Goal: Task Accomplishment & Management: Manage account settings

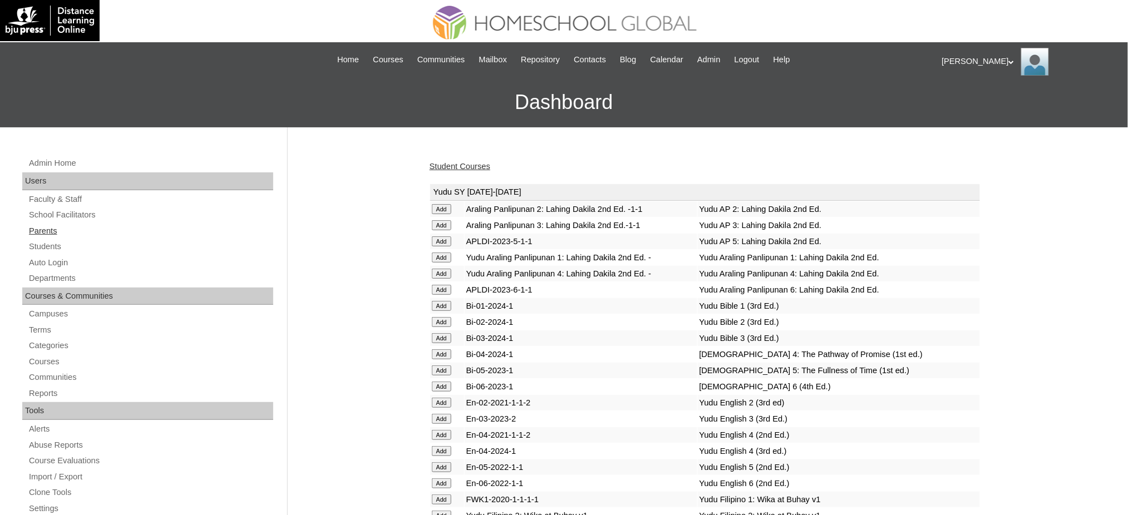
click at [46, 234] on link "Parents" at bounding box center [150, 231] width 245 height 14
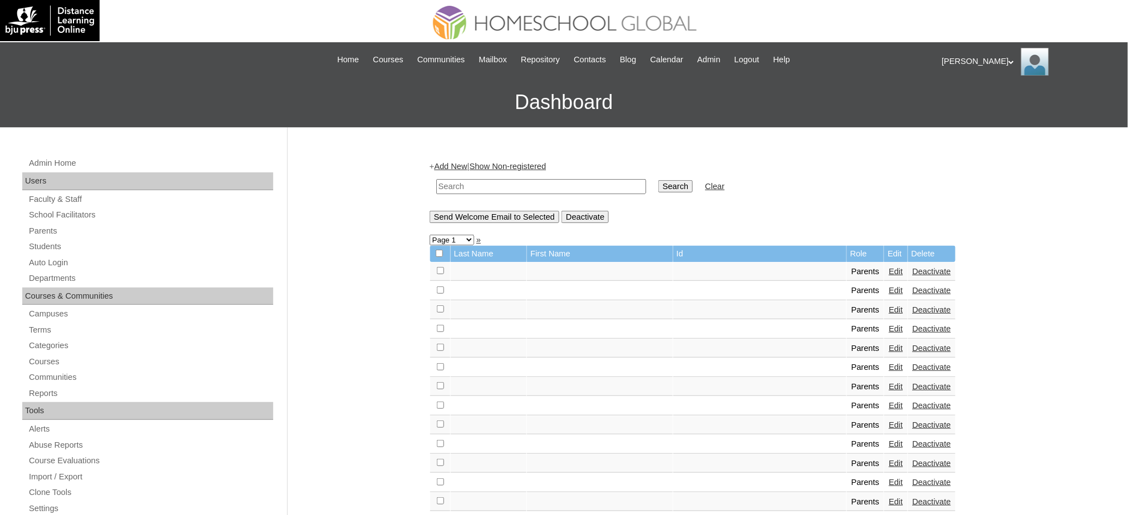
click at [488, 184] on input "text" at bounding box center [541, 186] width 210 height 15
paste input "MHP00852-TECHPH2020"
type input "MHP00852-TECHPH2020"
click at [658, 185] on input "Search" at bounding box center [675, 186] width 34 height 12
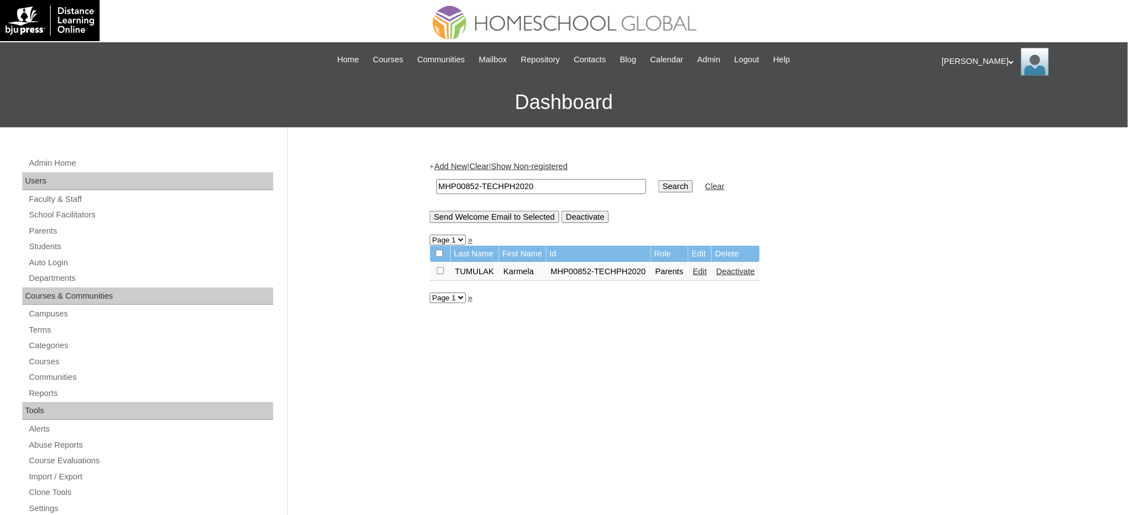
click at [698, 270] on link "Edit" at bounding box center [700, 271] width 14 height 9
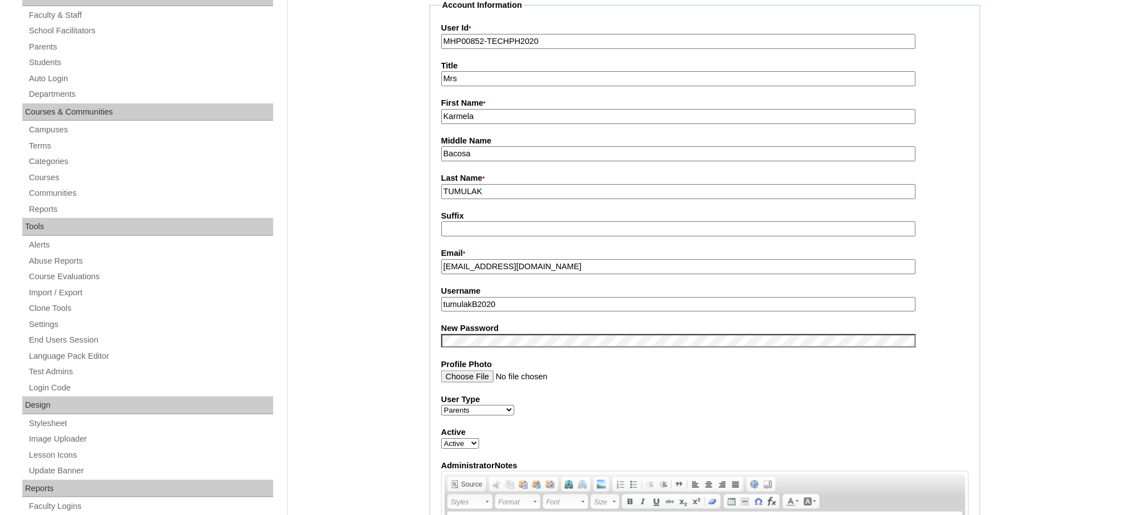
scroll to position [222, 0]
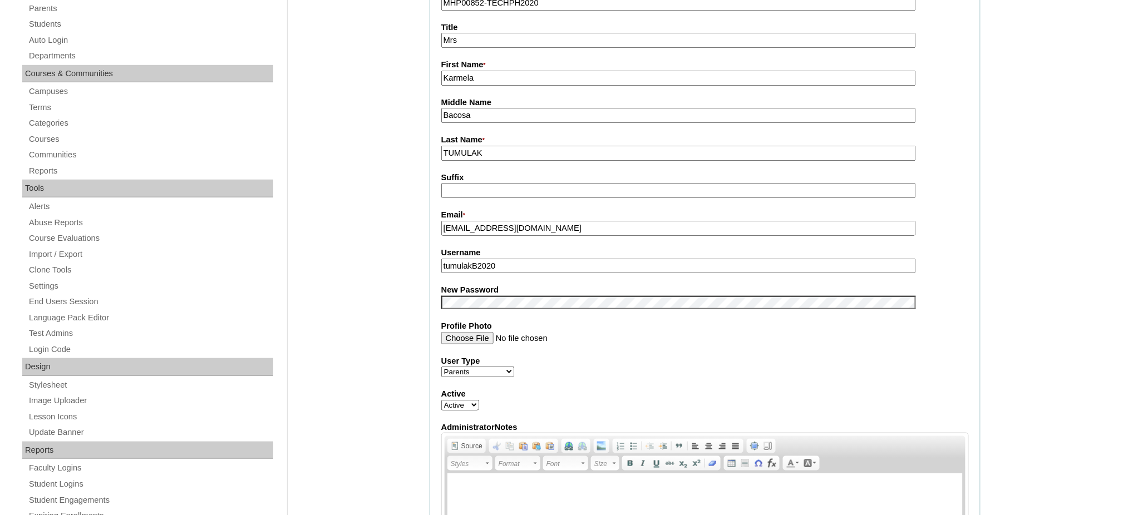
click at [481, 261] on input "tumulakB2020" at bounding box center [678, 266] width 474 height 15
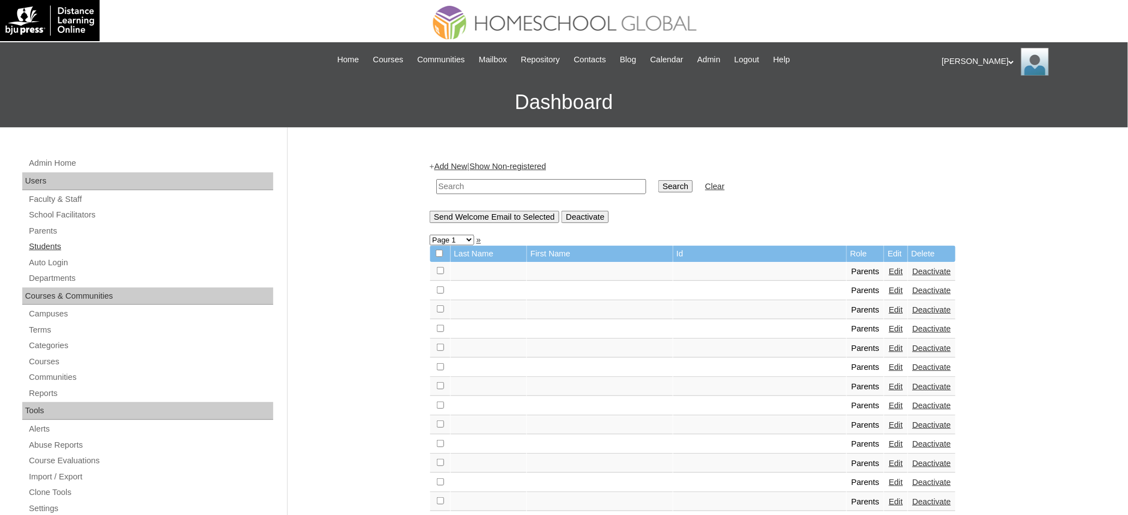
click at [32, 249] on link "Students" at bounding box center [150, 247] width 245 height 14
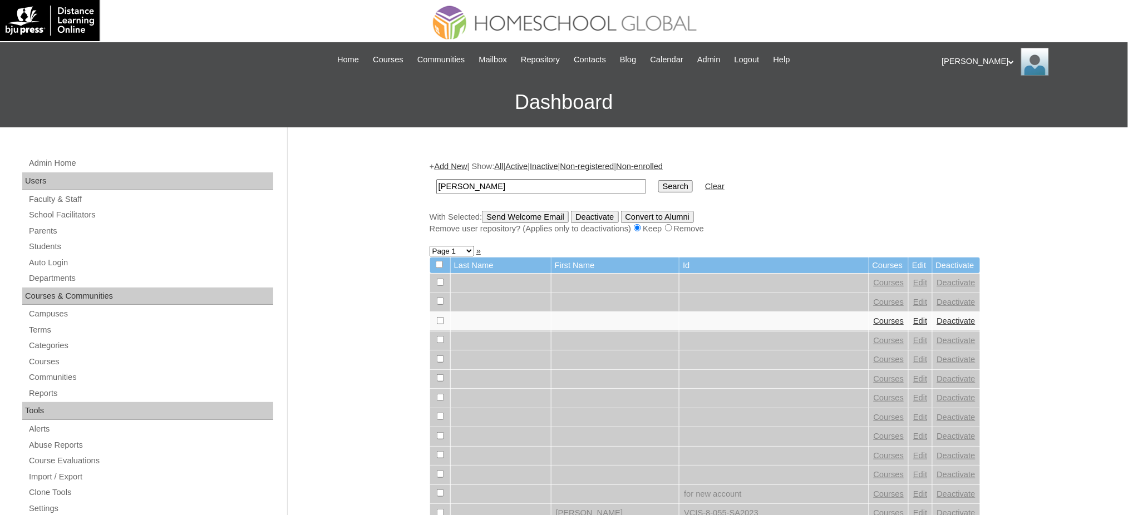
type input "[PERSON_NAME]"
click at [658, 184] on input "Search" at bounding box center [675, 186] width 34 height 12
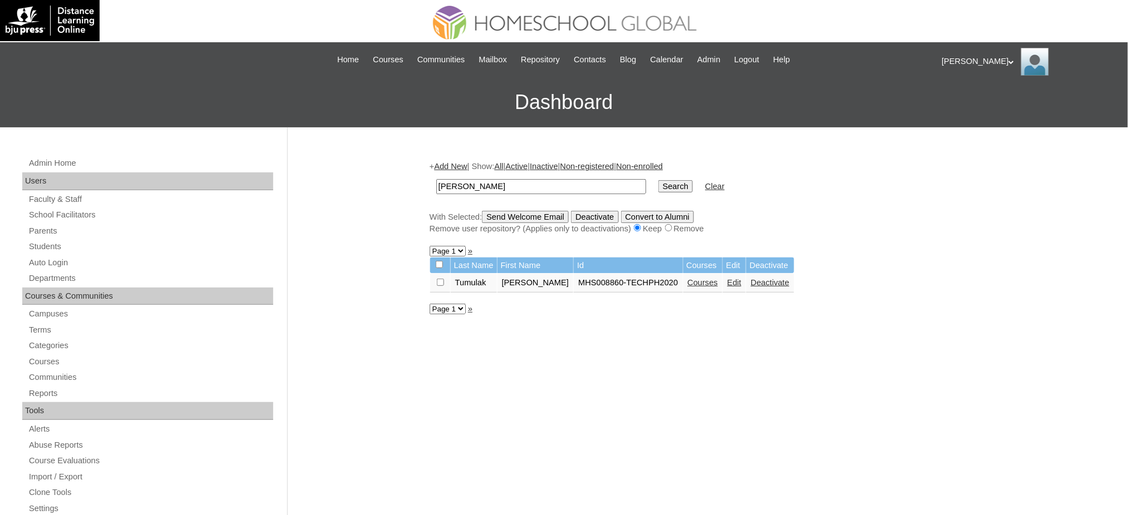
click at [727, 280] on link "Edit" at bounding box center [734, 282] width 14 height 9
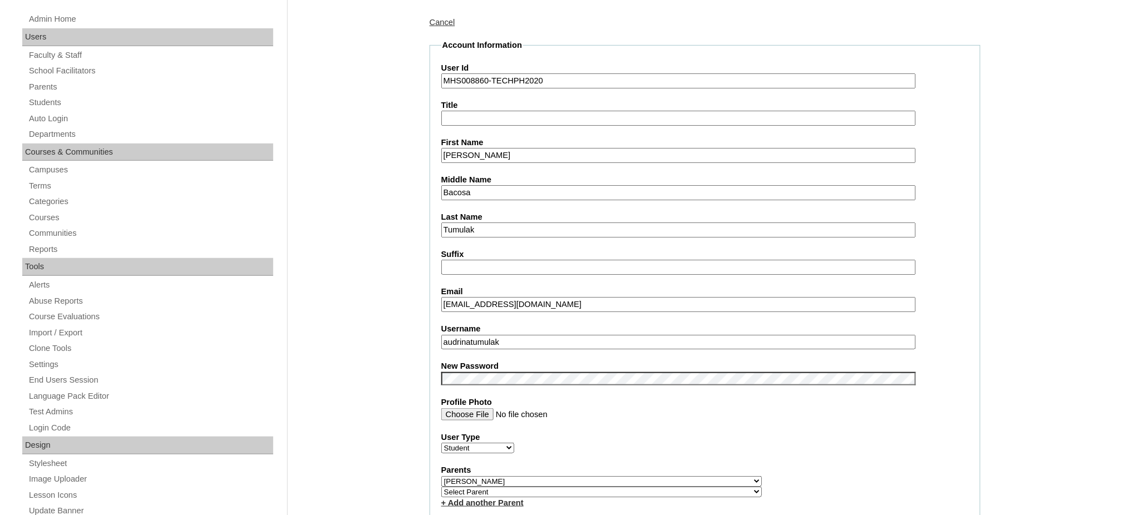
scroll to position [148, 0]
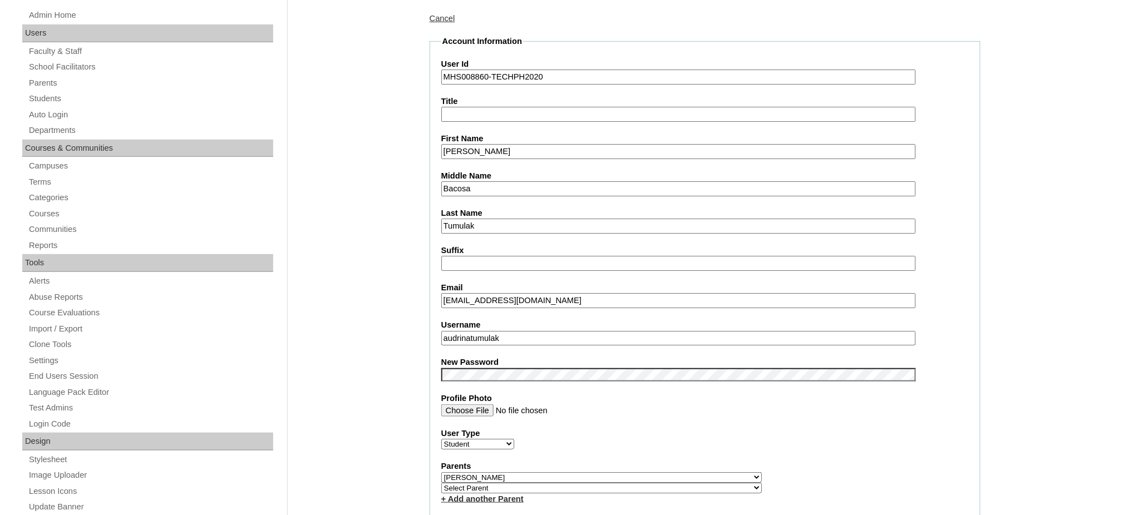
click at [481, 334] on input "audrinatumulak" at bounding box center [678, 338] width 474 height 15
click at [472, 151] on input "Audrina Xalene" at bounding box center [678, 151] width 474 height 15
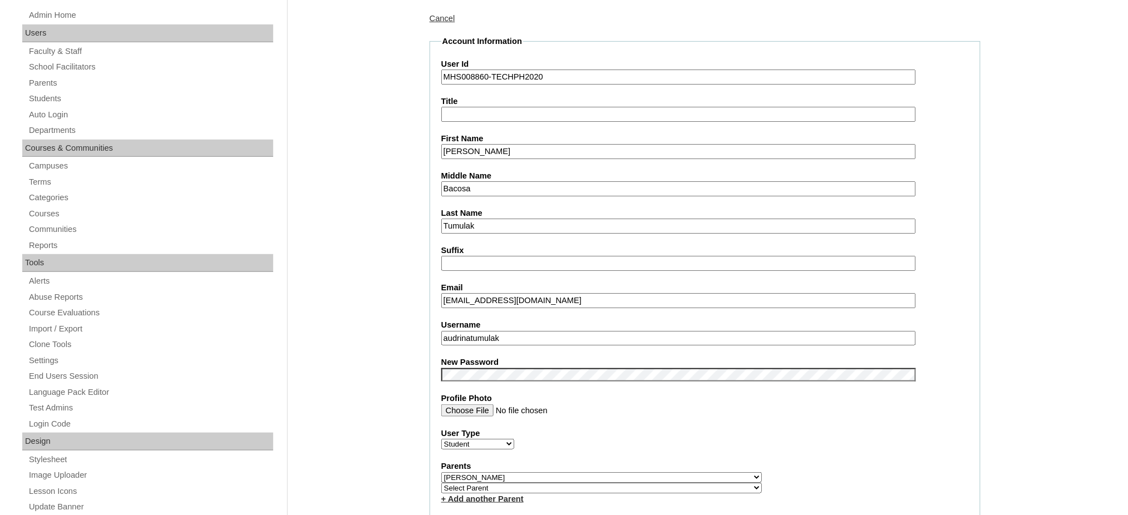
click at [472, 151] on input "Audrina Xalene" at bounding box center [678, 151] width 474 height 15
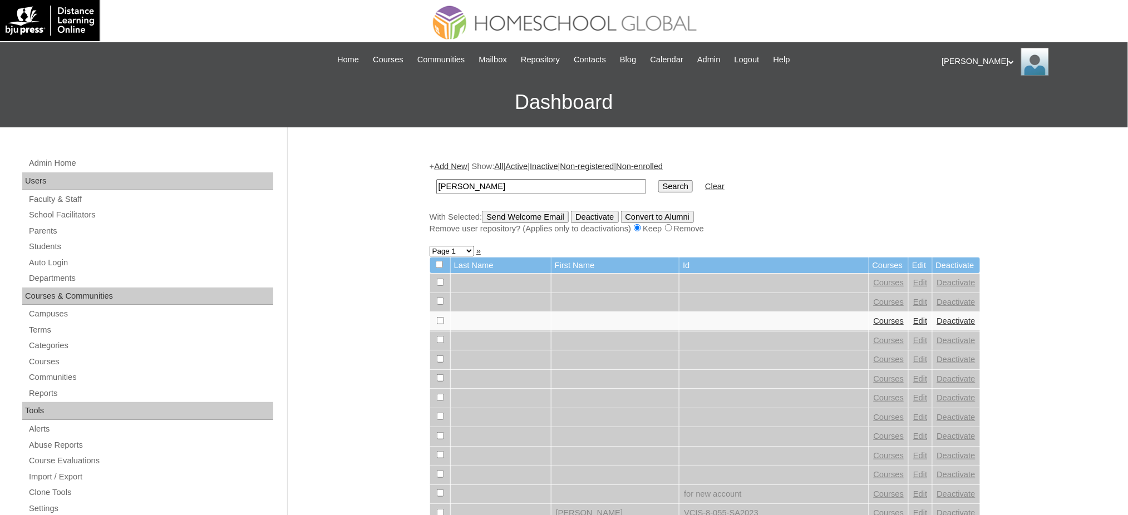
type input "[PERSON_NAME]"
click at [658, 183] on input "Search" at bounding box center [675, 186] width 34 height 12
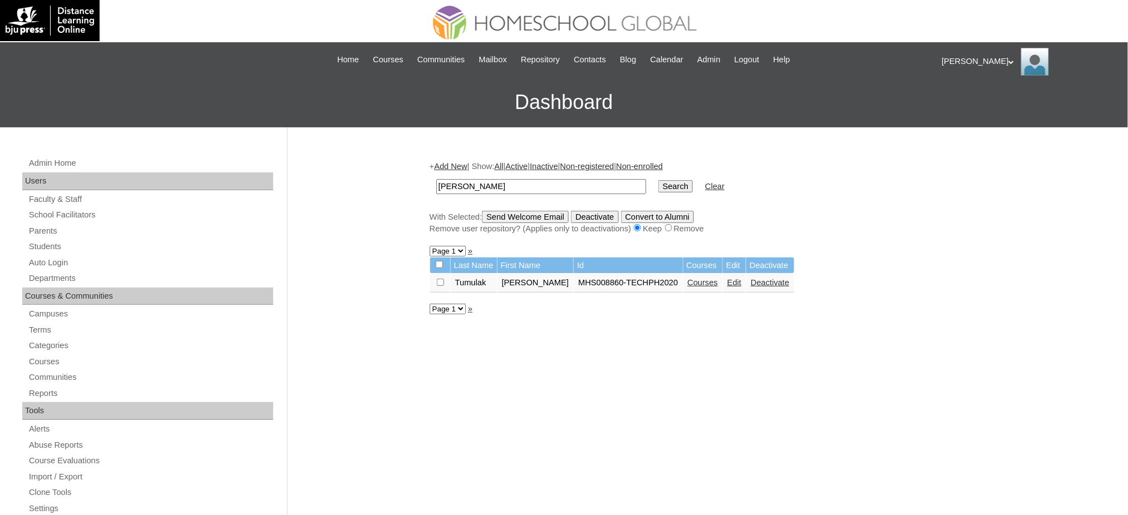
click at [690, 280] on link "Courses" at bounding box center [703, 282] width 31 height 9
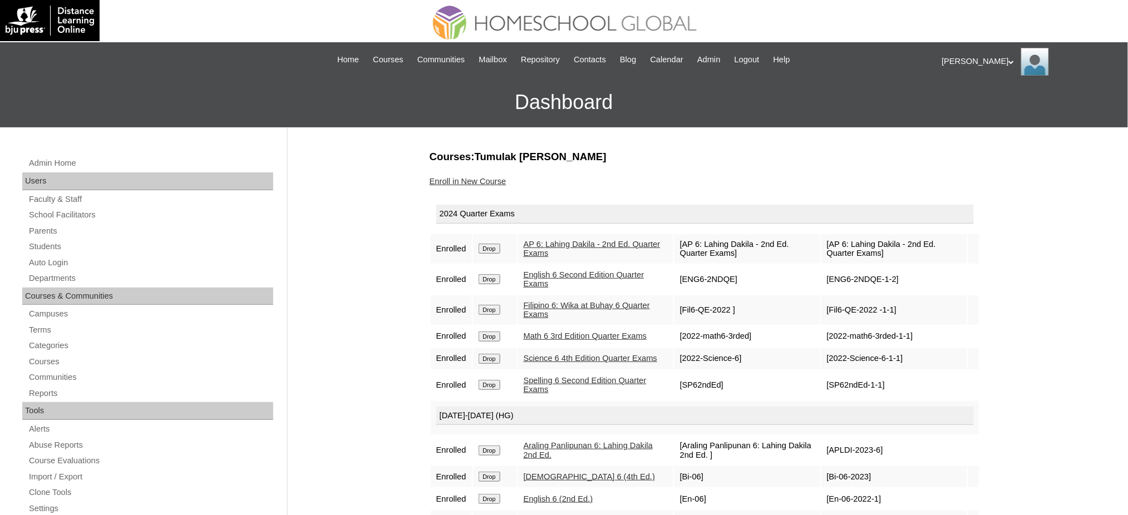
click at [495, 244] on input "Drop" at bounding box center [489, 249] width 22 height 10
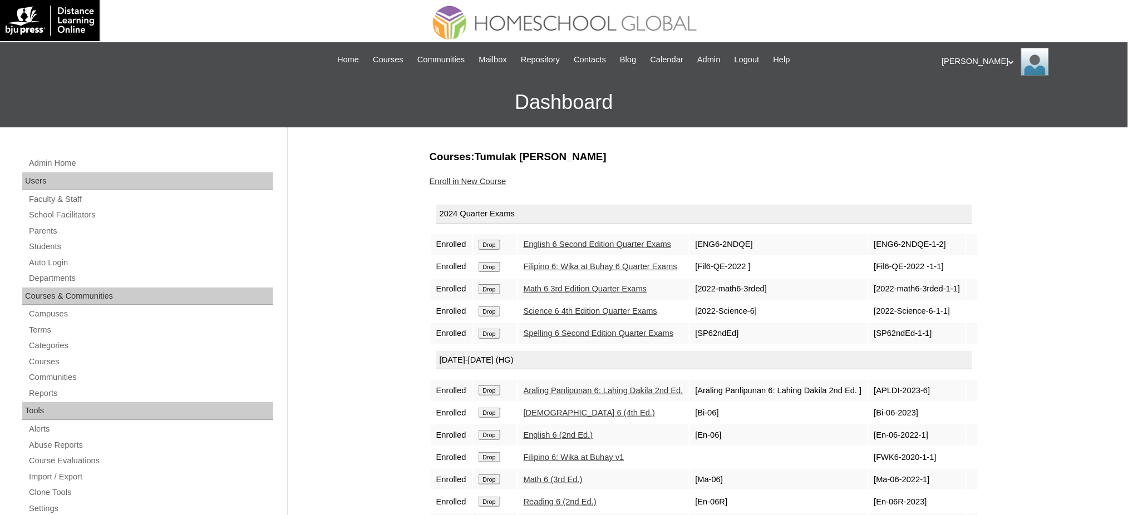
click at [491, 244] on input "Drop" at bounding box center [489, 245] width 22 height 10
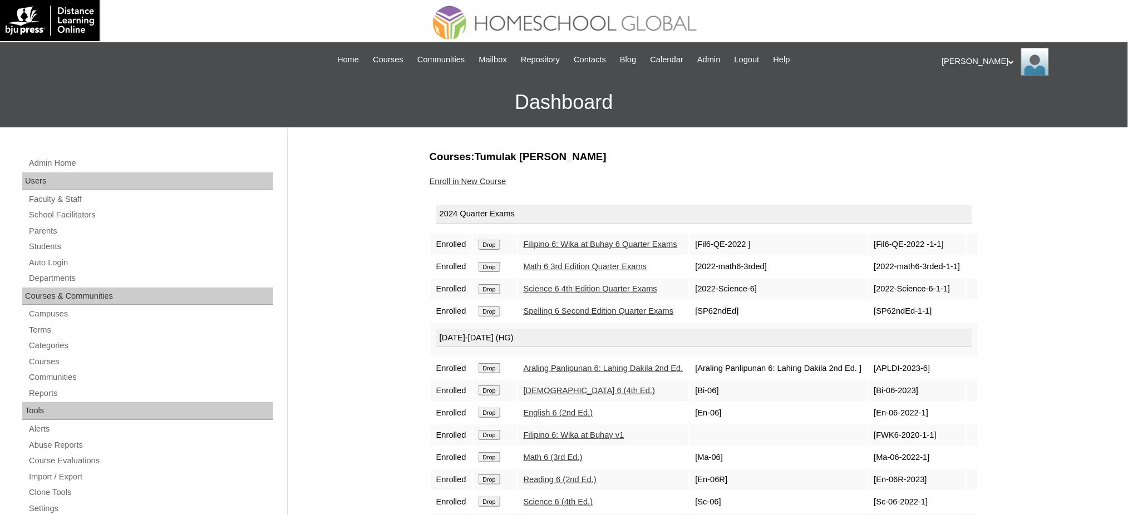
click at [494, 246] on input "Drop" at bounding box center [489, 245] width 22 height 10
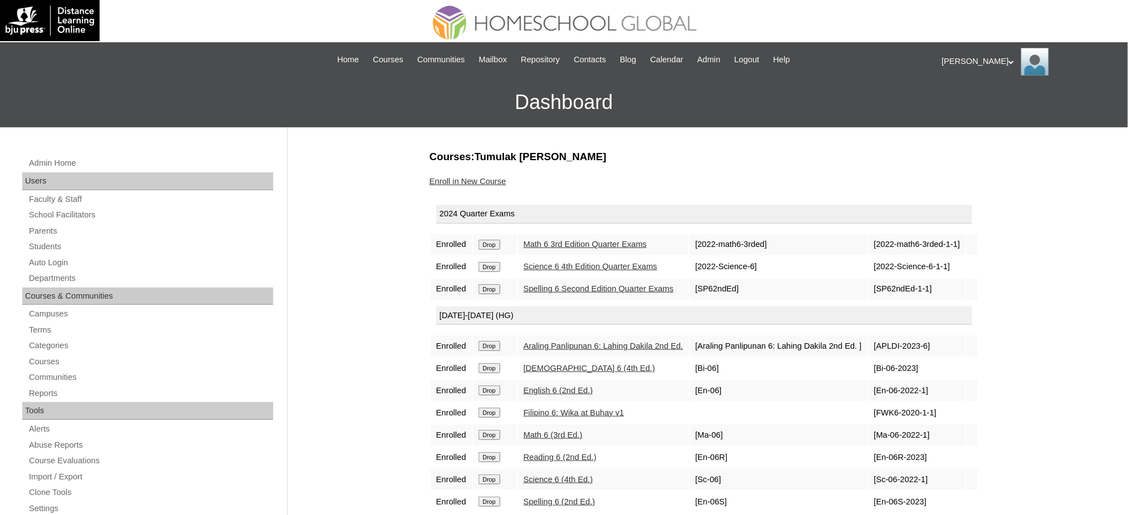
click at [483, 248] on input "Drop" at bounding box center [489, 245] width 22 height 10
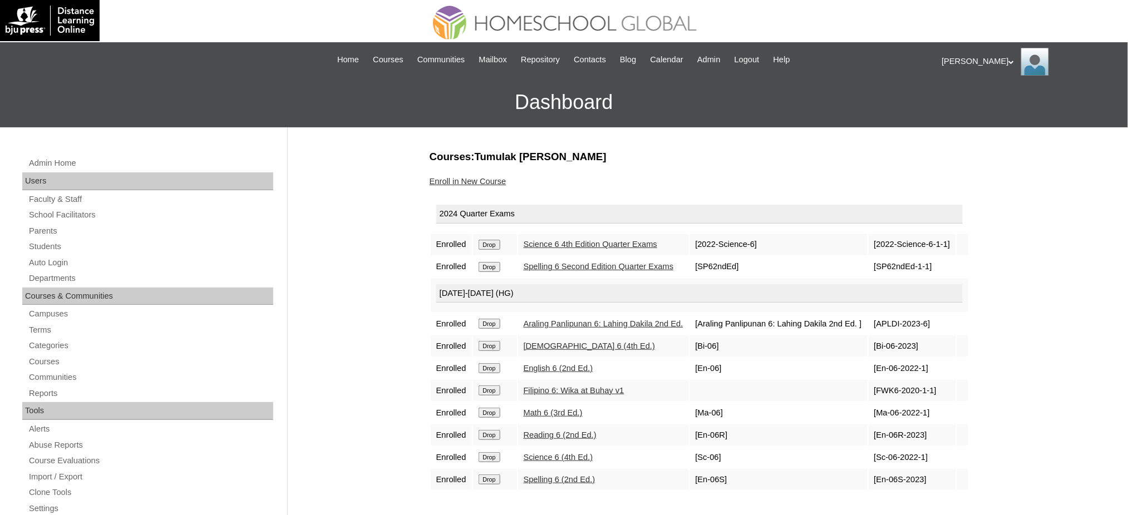
click at [493, 247] on input "Drop" at bounding box center [489, 245] width 22 height 10
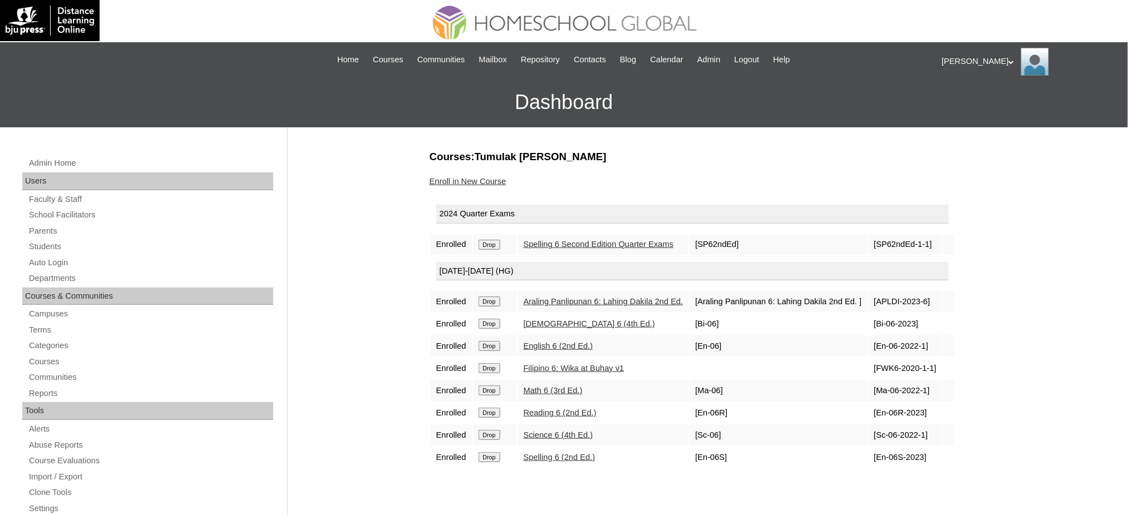
click at [500, 240] on input "Drop" at bounding box center [489, 245] width 22 height 10
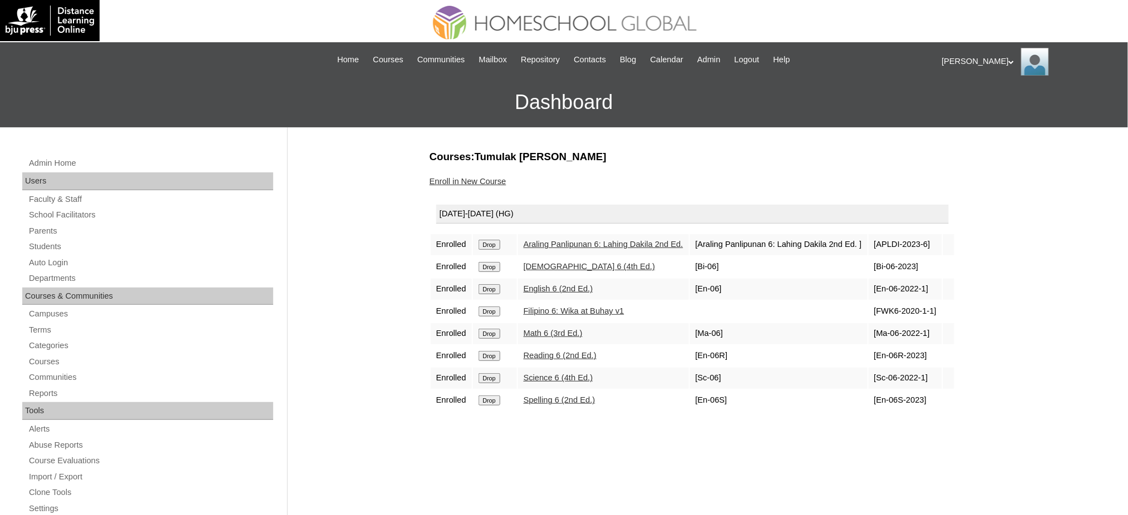
click at [484, 244] on input "Drop" at bounding box center [489, 245] width 22 height 10
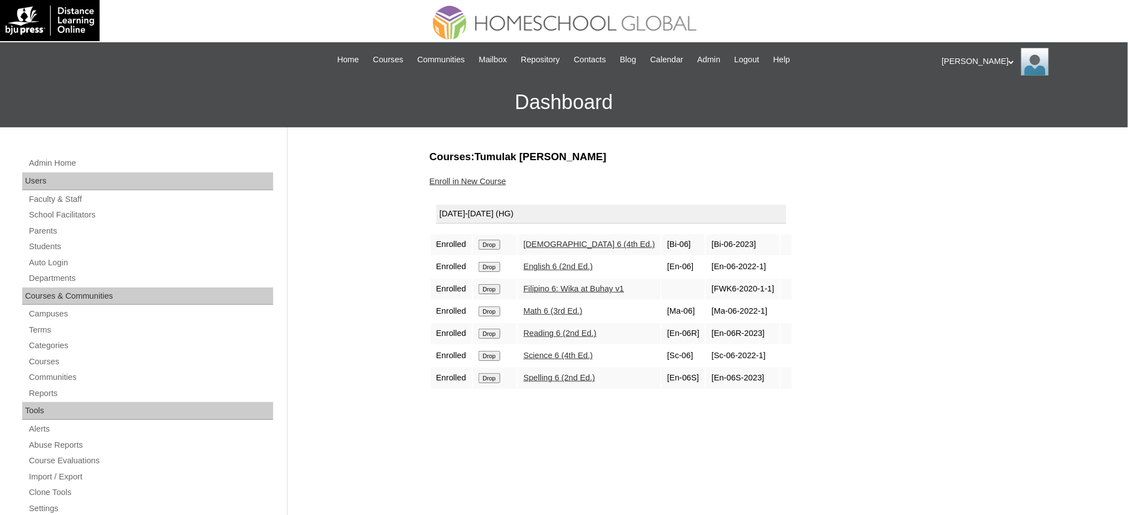
click at [496, 240] on input "Drop" at bounding box center [489, 245] width 22 height 10
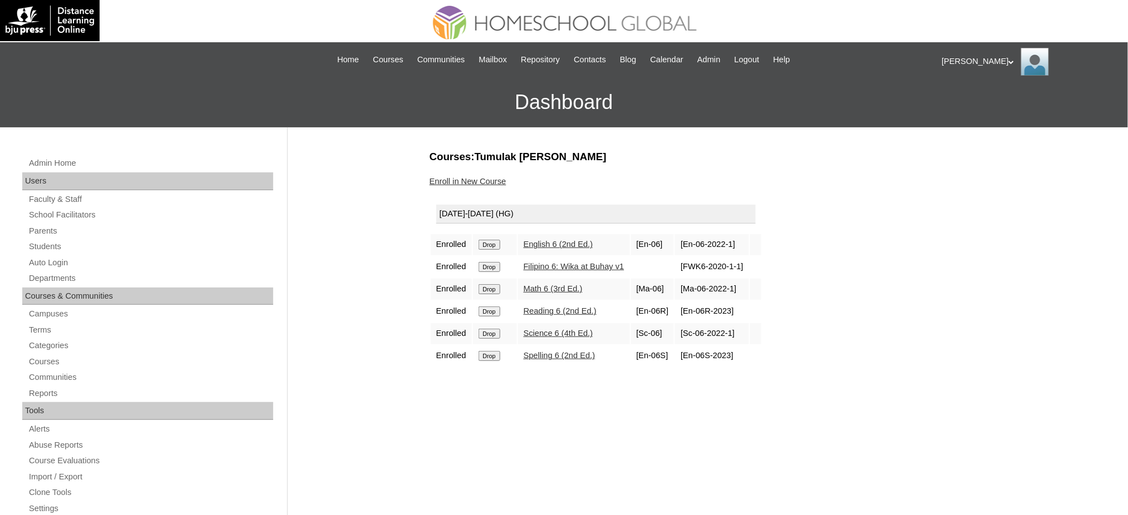
click at [488, 240] on input "Drop" at bounding box center [489, 245] width 22 height 10
click at [495, 243] on input "Drop" at bounding box center [489, 245] width 22 height 10
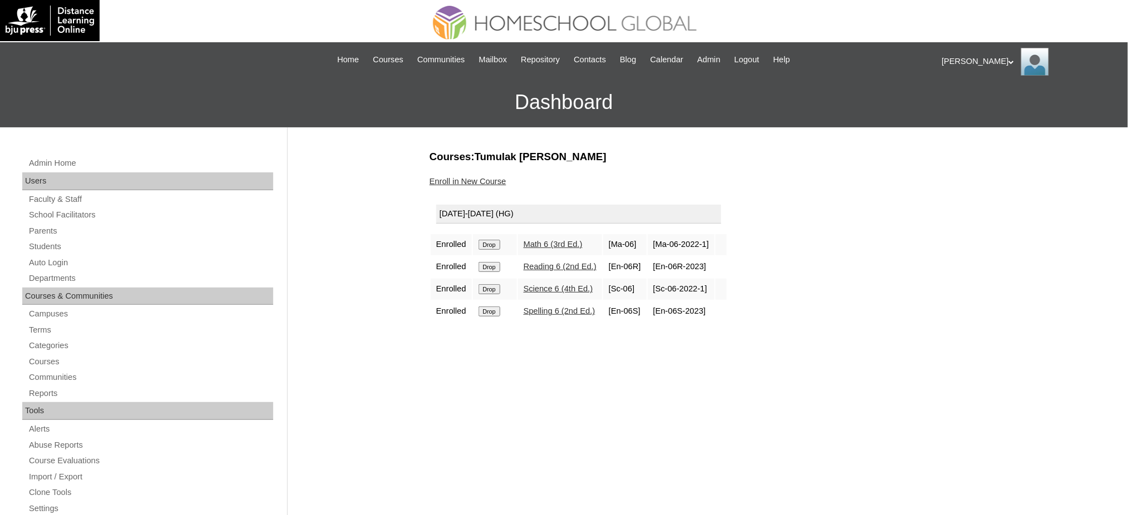
click at [496, 241] on input "Drop" at bounding box center [489, 245] width 22 height 10
click at [493, 244] on input "Drop" at bounding box center [489, 245] width 22 height 10
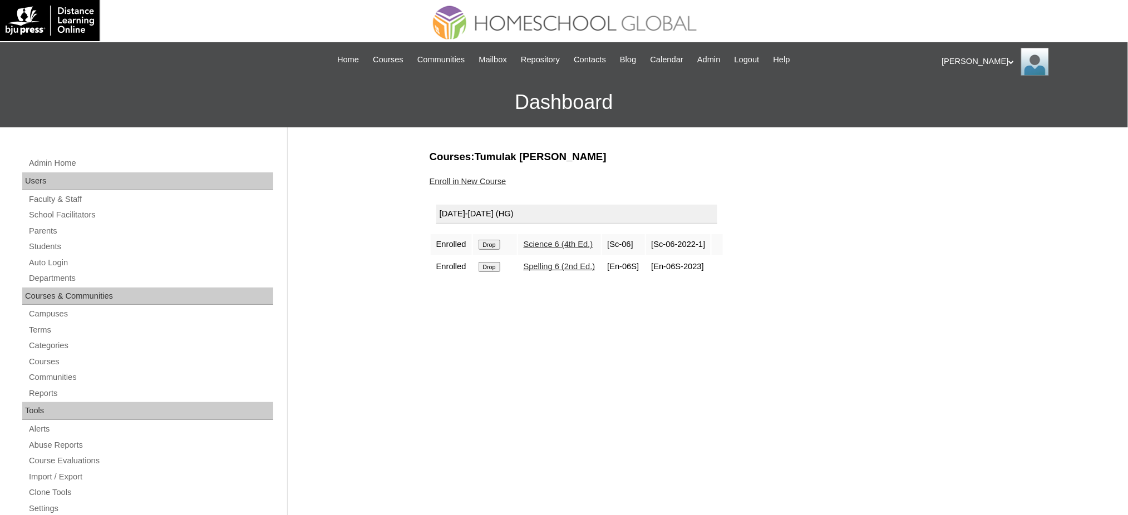
click at [492, 246] on input "Drop" at bounding box center [489, 245] width 22 height 10
click at [488, 246] on input "Drop" at bounding box center [489, 245] width 22 height 10
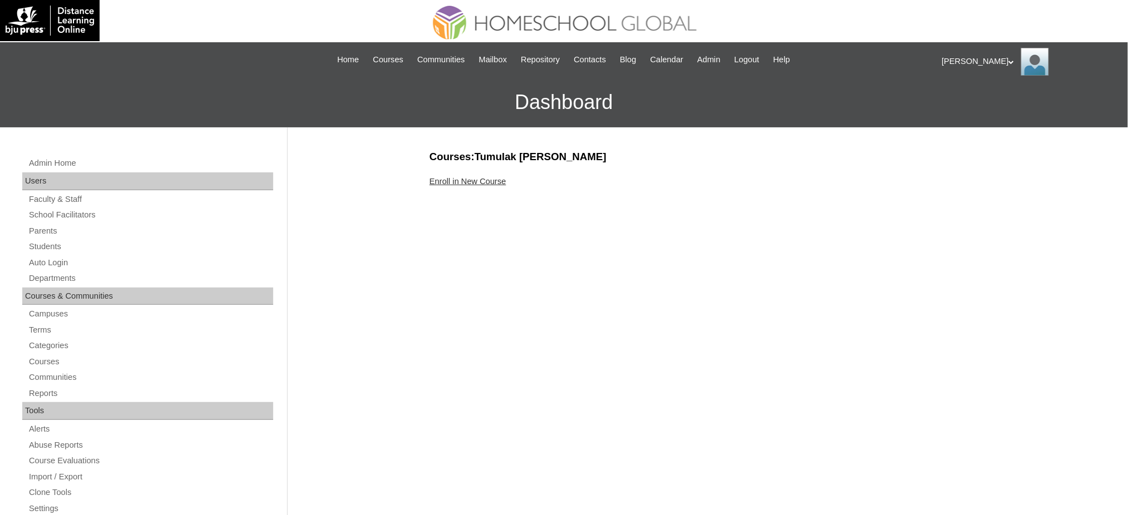
click at [475, 177] on link "Enroll in New Course" at bounding box center [467, 181] width 77 height 9
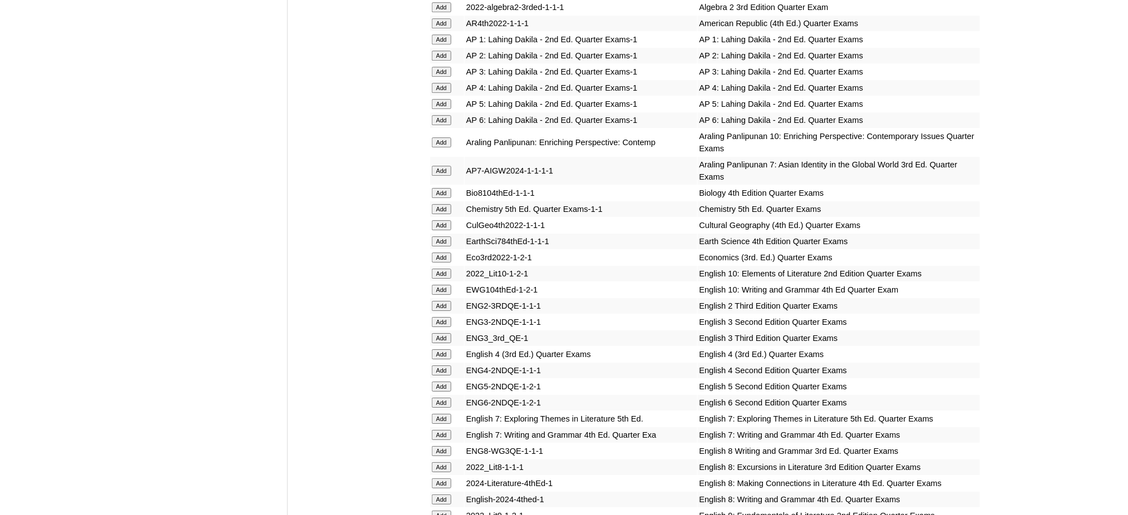
scroll to position [1260, 0]
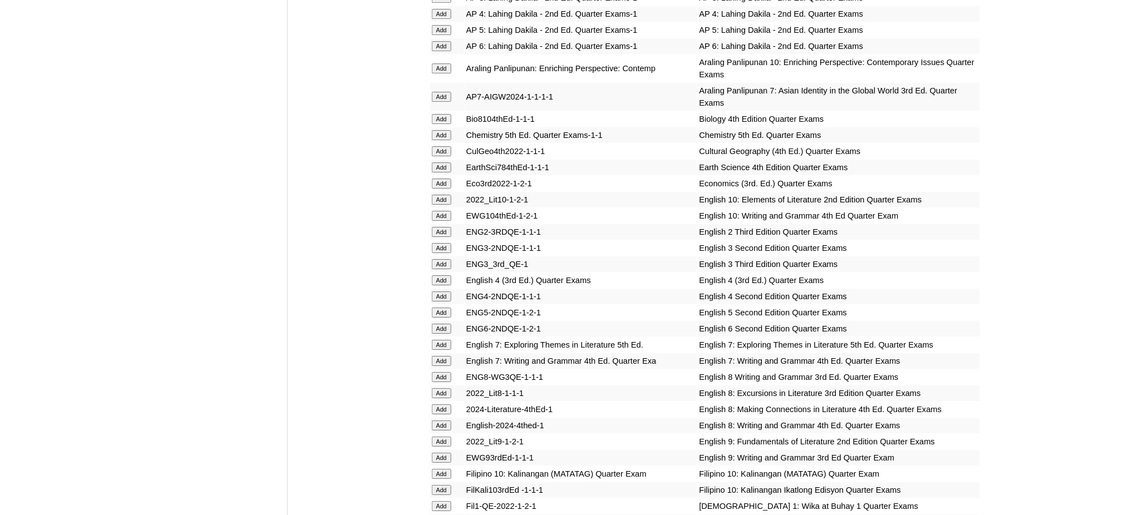
click at [441, 92] on input "Add" at bounding box center [441, 97] width 19 height 10
click at [438, 162] on input "Add" at bounding box center [441, 167] width 19 height 10
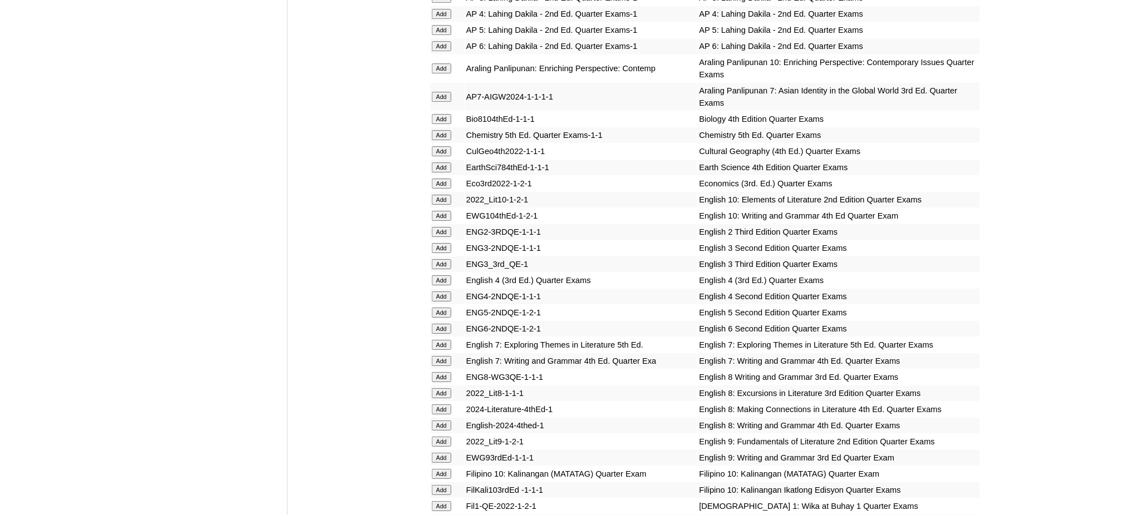
click at [438, 162] on input "Add" at bounding box center [441, 167] width 19 height 10
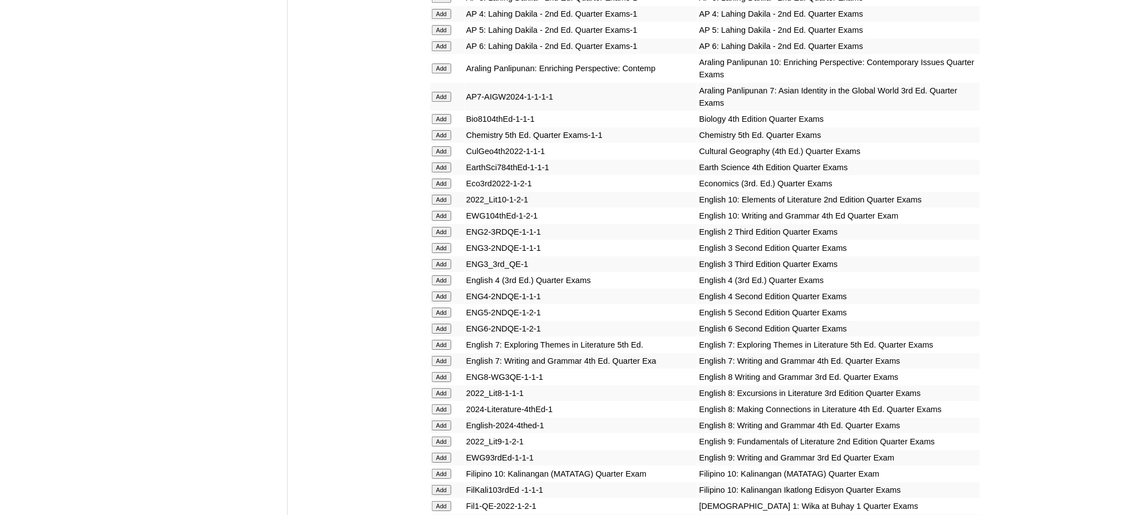
click at [446, 340] on input "Add" at bounding box center [441, 345] width 19 height 10
click at [438, 356] on input "Add" at bounding box center [441, 361] width 19 height 10
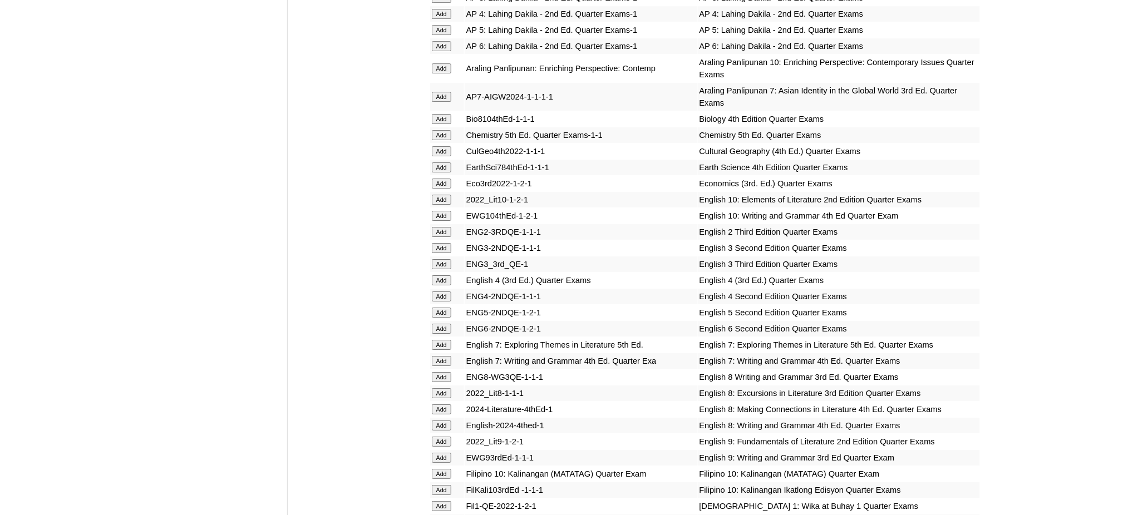
click at [438, 356] on input "Add" at bounding box center [441, 361] width 19 height 10
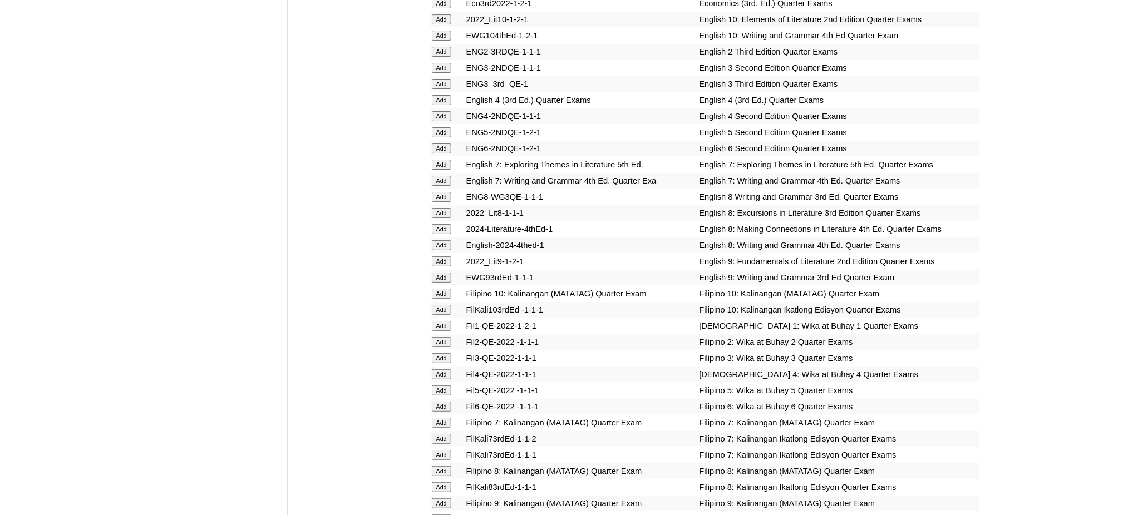
scroll to position [1483, 0]
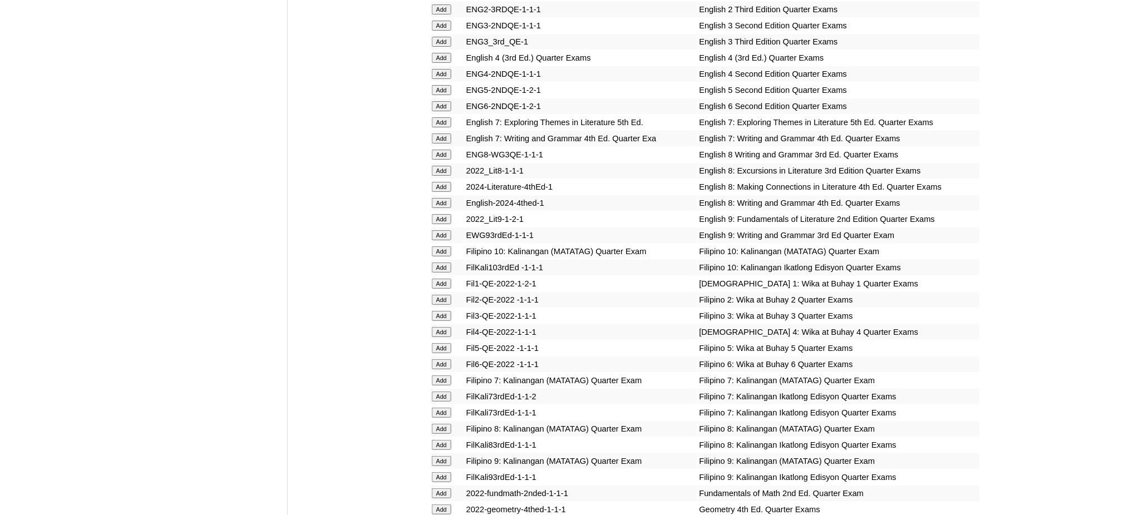
click at [445, 375] on input "Add" at bounding box center [441, 380] width 19 height 10
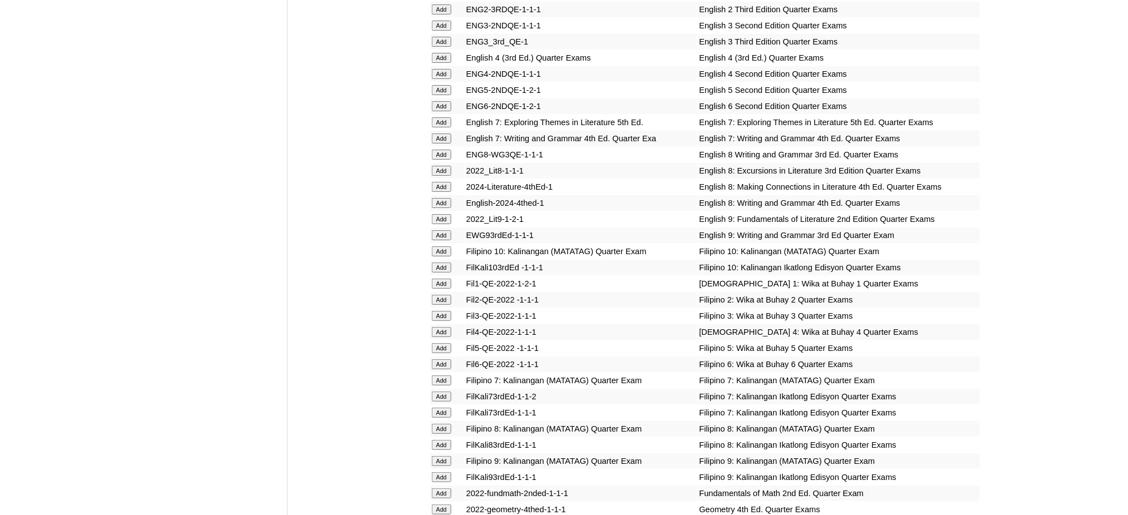
click at [445, 375] on input "Add" at bounding box center [441, 380] width 19 height 10
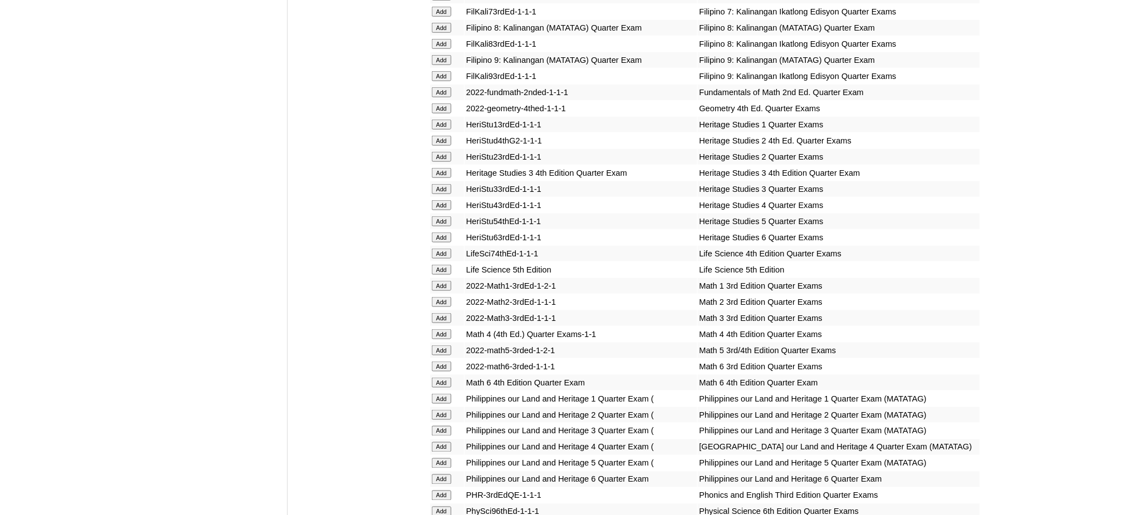
scroll to position [1928, 0]
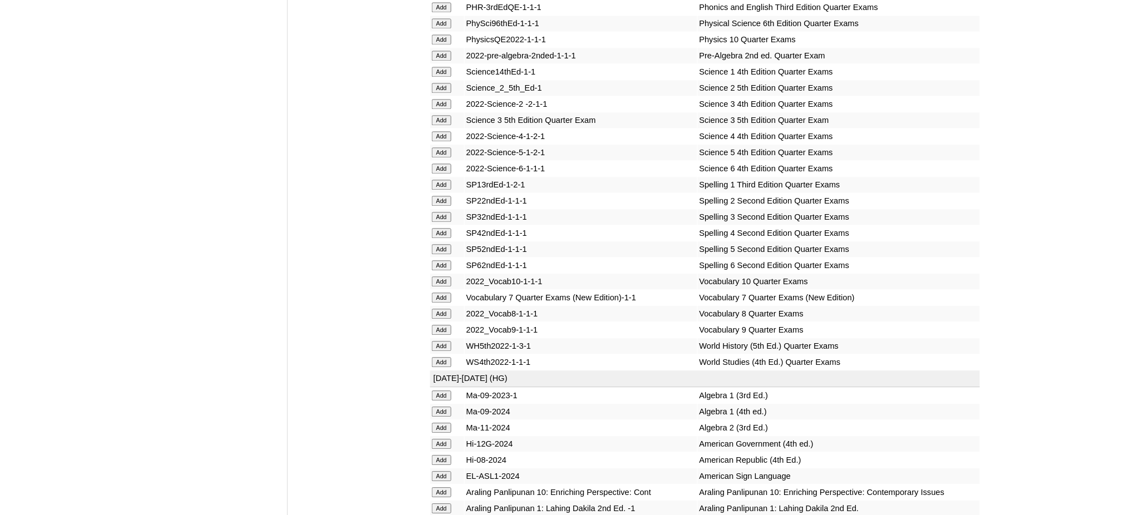
scroll to position [2373, 0]
click at [436, 50] on input "Add" at bounding box center [441, 55] width 19 height 10
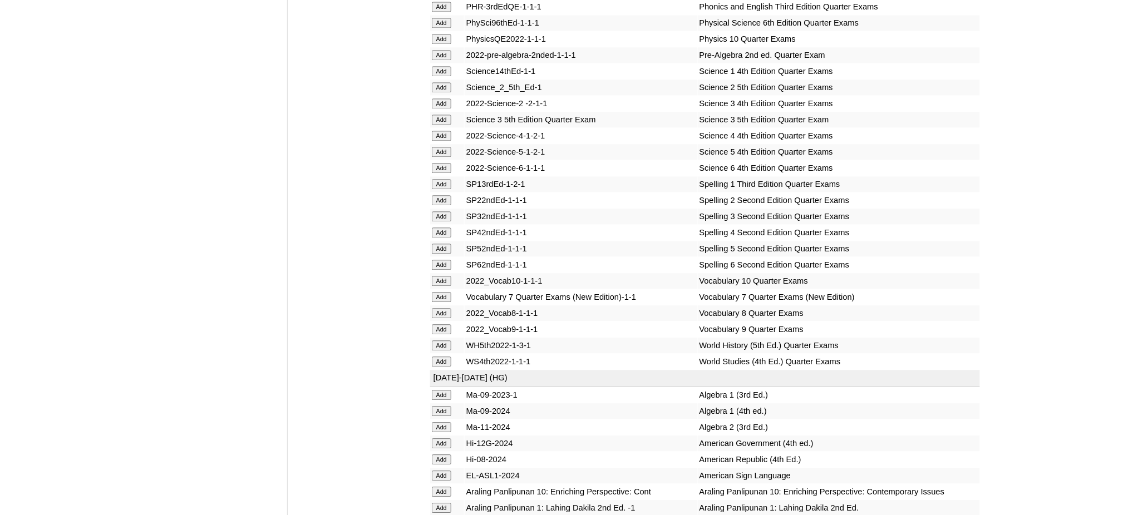
click at [436, 50] on input "Add" at bounding box center [441, 55] width 19 height 10
click at [447, 292] on input "Add" at bounding box center [441, 297] width 19 height 10
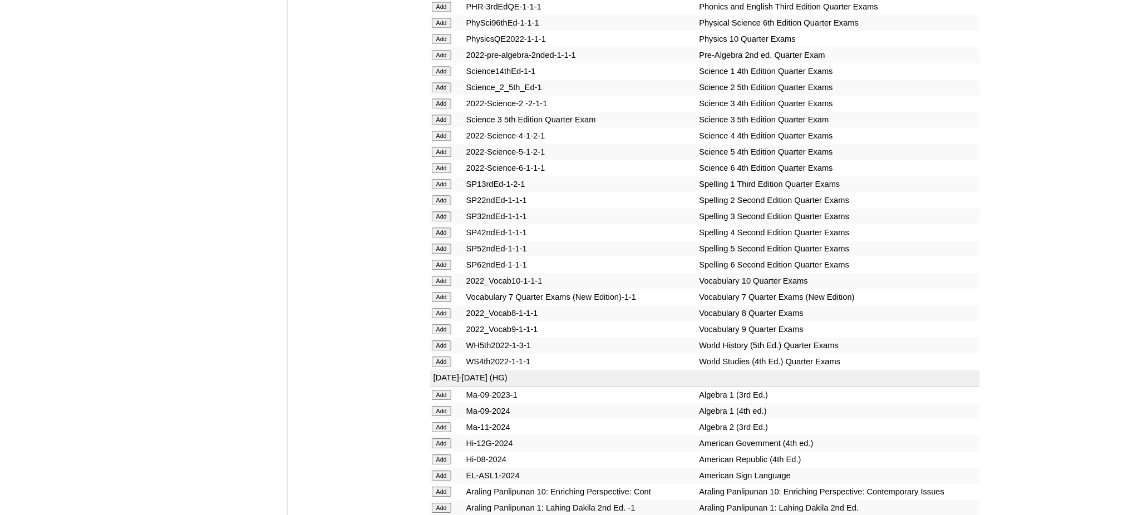
click at [447, 292] on input "Add" at bounding box center [441, 297] width 19 height 10
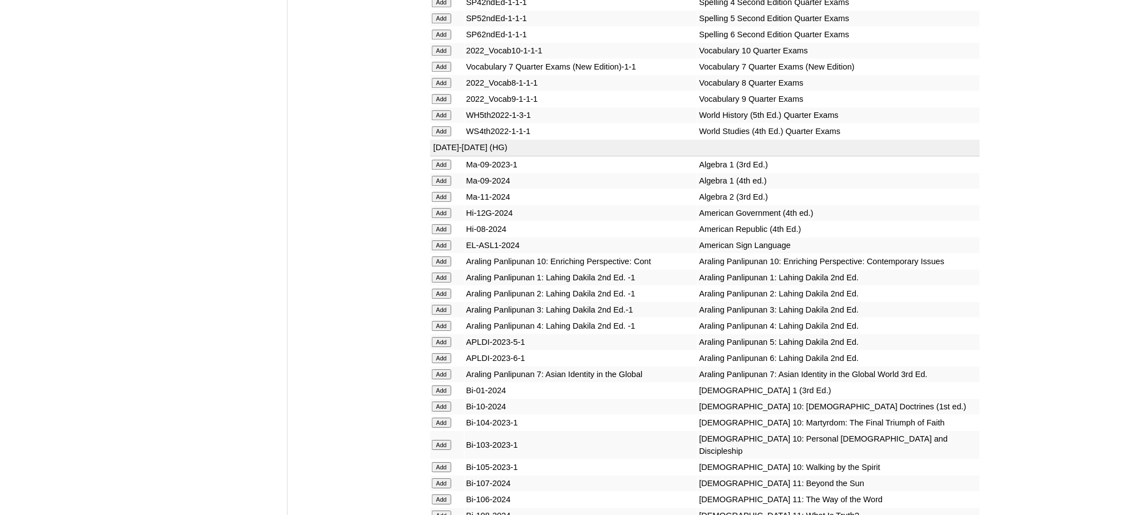
scroll to position [2744, 0]
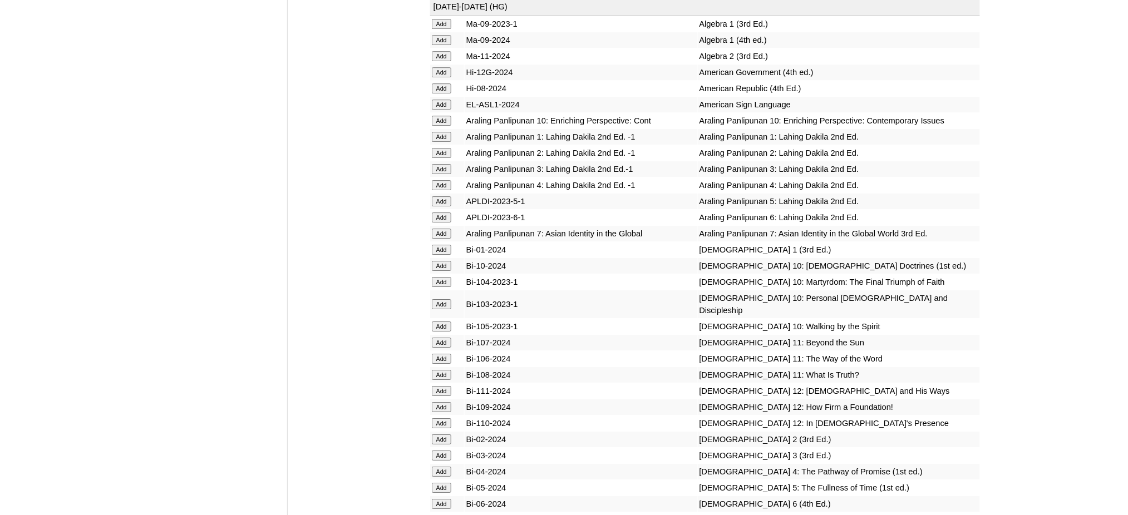
click at [437, 229] on input "Add" at bounding box center [441, 234] width 19 height 10
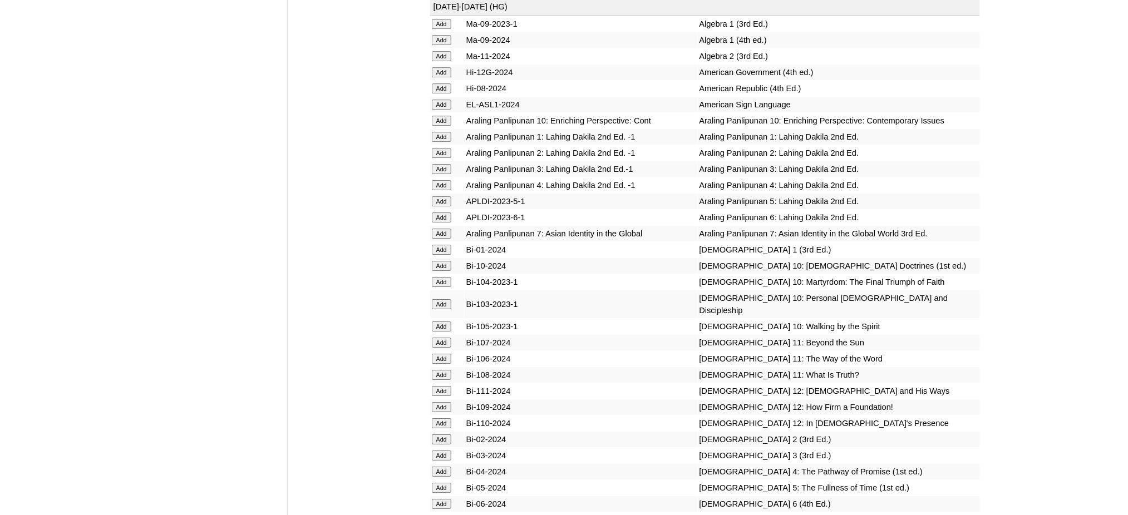
click at [437, 229] on input "Add" at bounding box center [441, 234] width 19 height 10
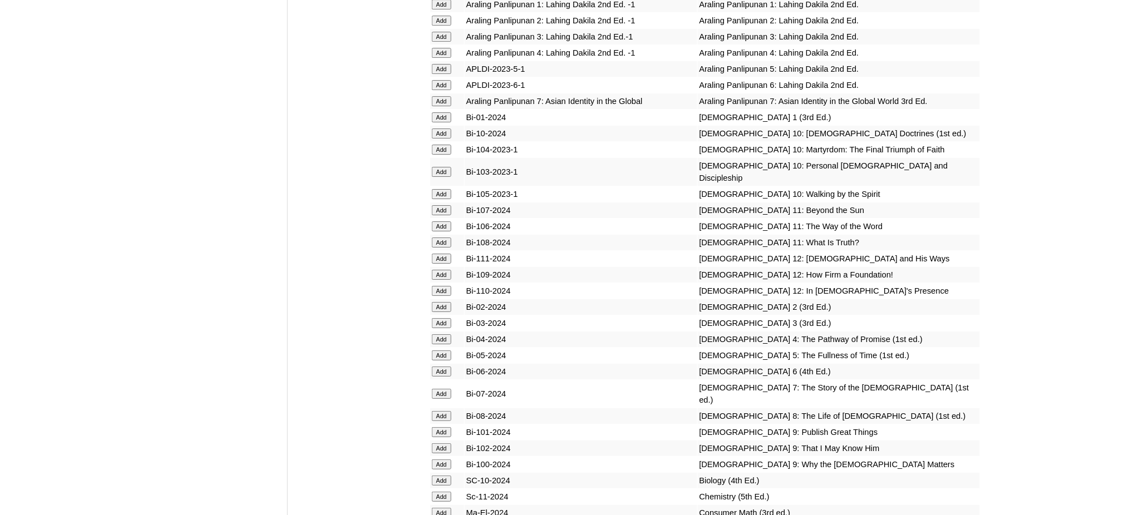
scroll to position [3040, 0]
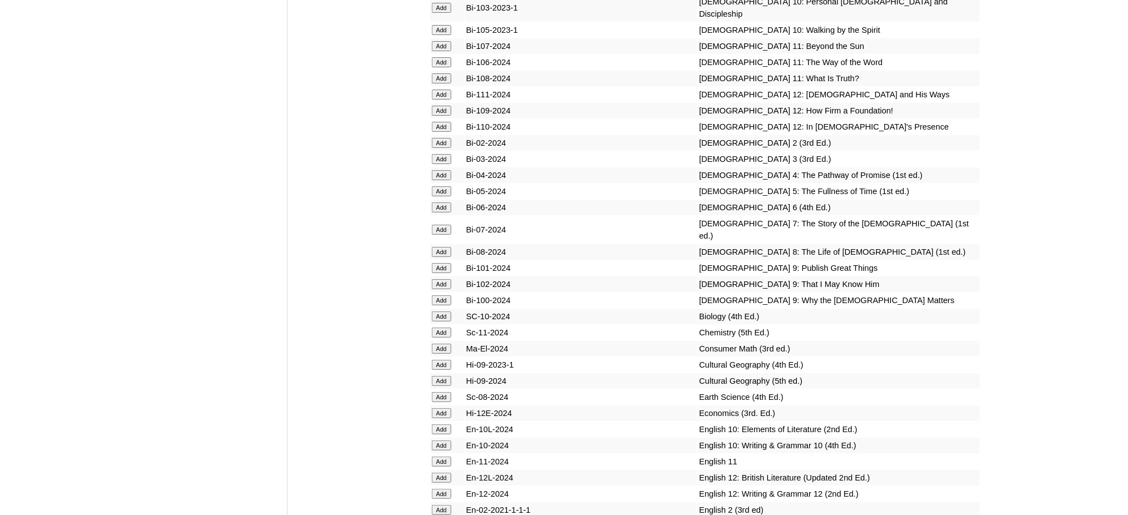
click at [442, 225] on input "Add" at bounding box center [441, 230] width 19 height 10
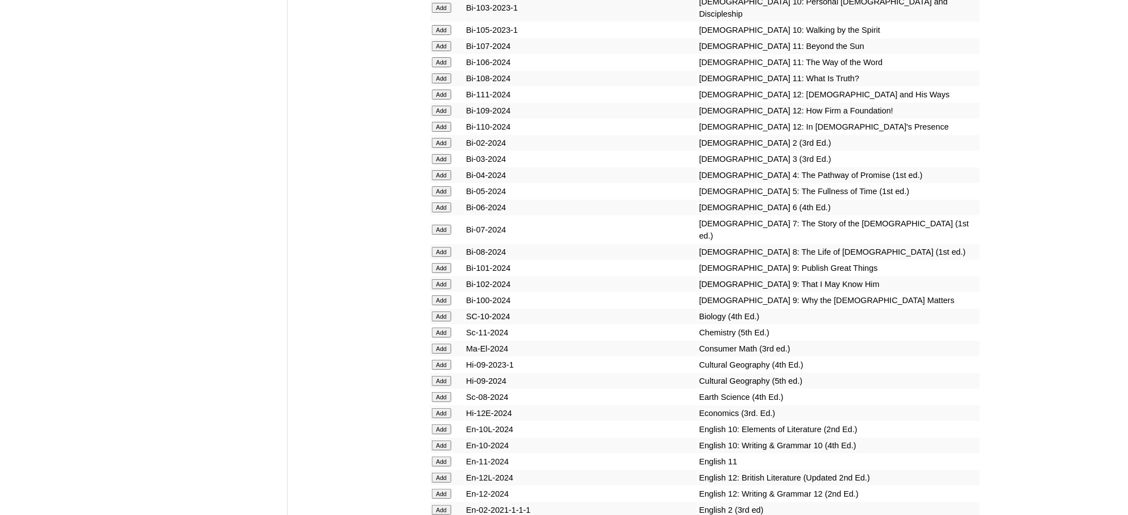
click at [442, 225] on input "Add" at bounding box center [441, 230] width 19 height 10
click at [448, 392] on input "Add" at bounding box center [441, 397] width 19 height 10
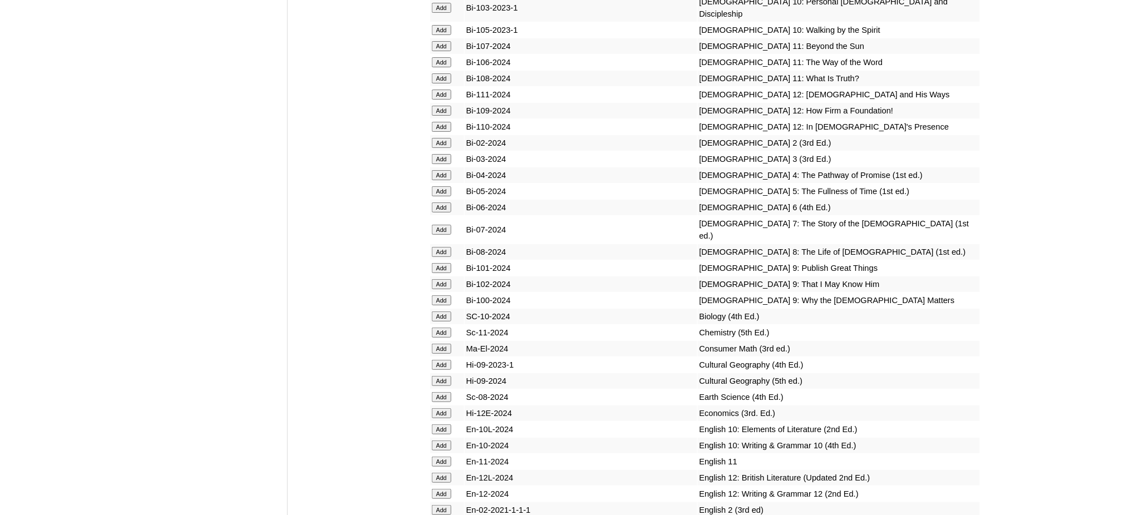
click at [448, 392] on input "Add" at bounding box center [441, 397] width 19 height 10
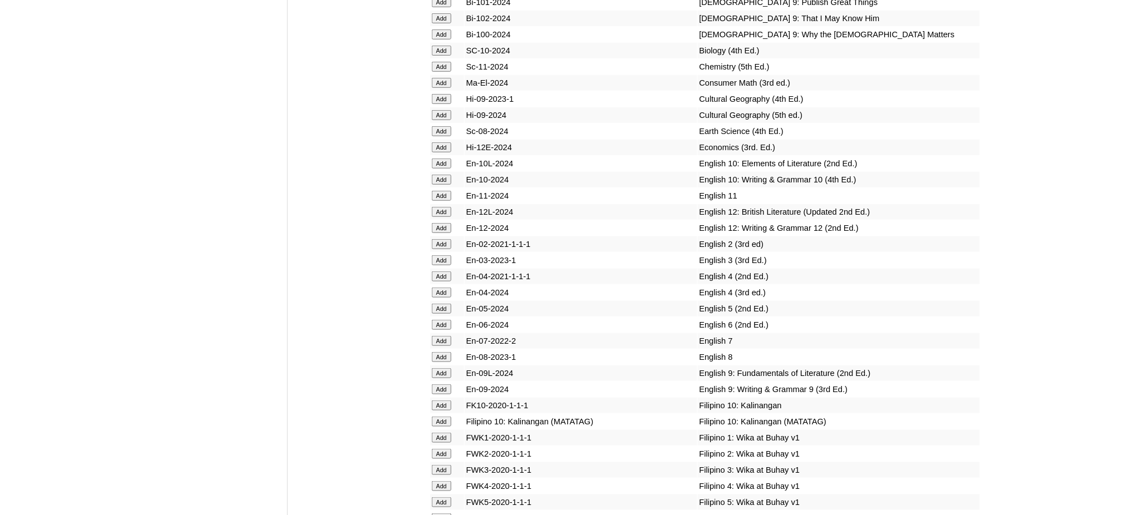
scroll to position [3337, 0]
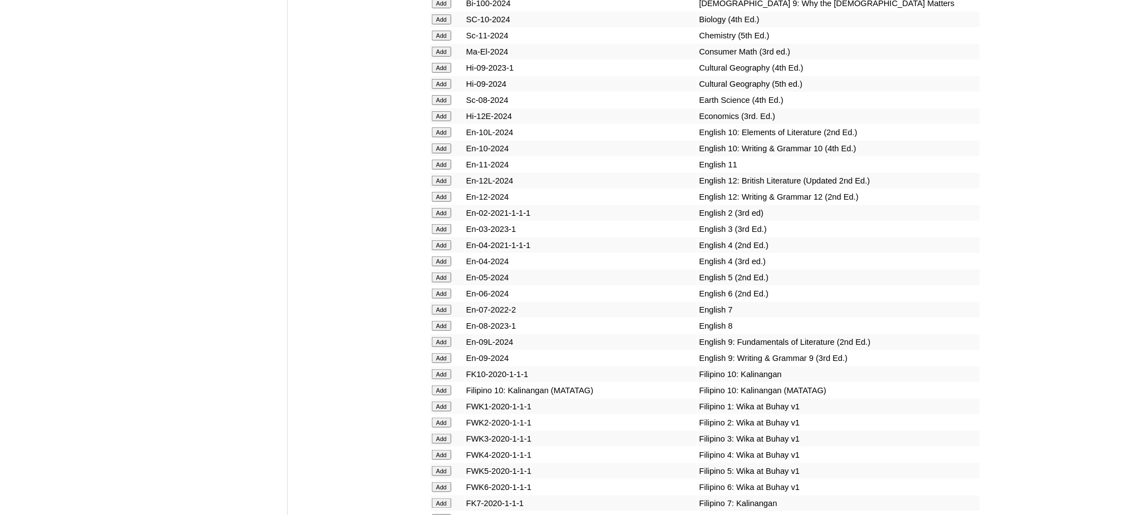
click at [443, 305] on input "Add" at bounding box center [441, 310] width 19 height 10
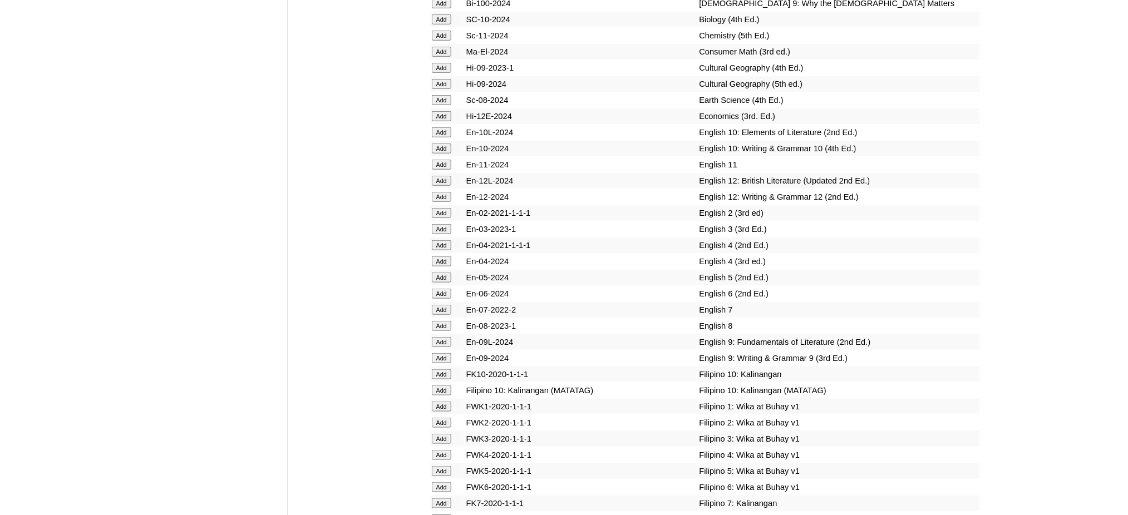
click at [443, 305] on input "Add" at bounding box center [441, 310] width 19 height 10
click at [442, 515] on input "Add" at bounding box center [441, 520] width 19 height 10
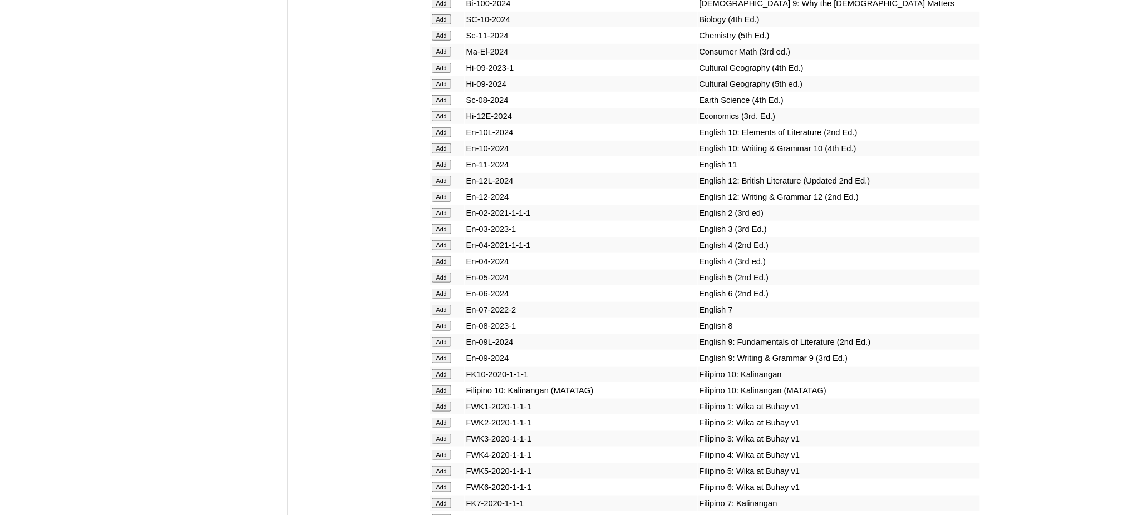
click at [442, 515] on input "Add" at bounding box center [441, 520] width 19 height 10
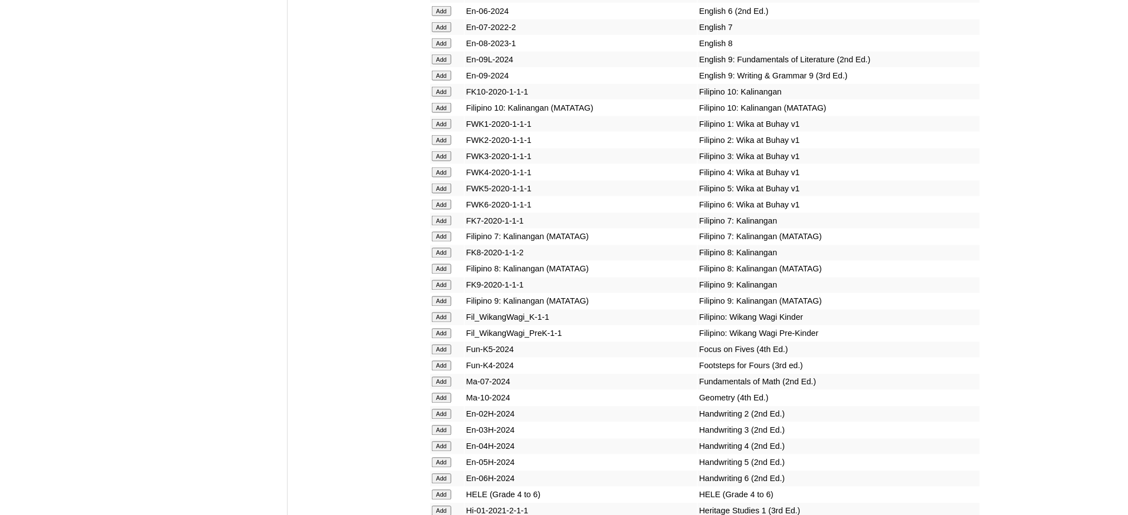
scroll to position [3856, 0]
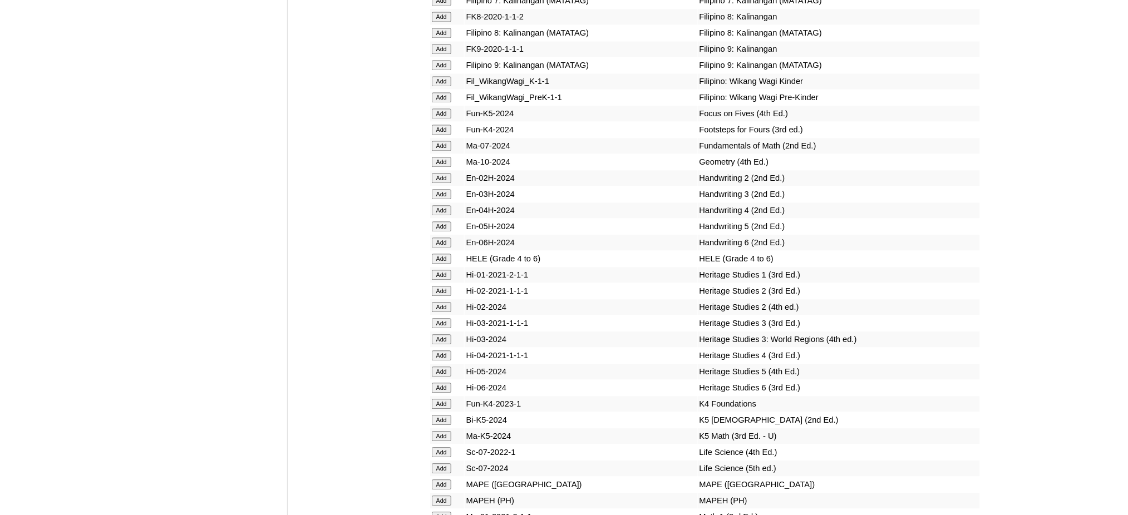
click at [439, 496] on input "Add" at bounding box center [441, 501] width 19 height 10
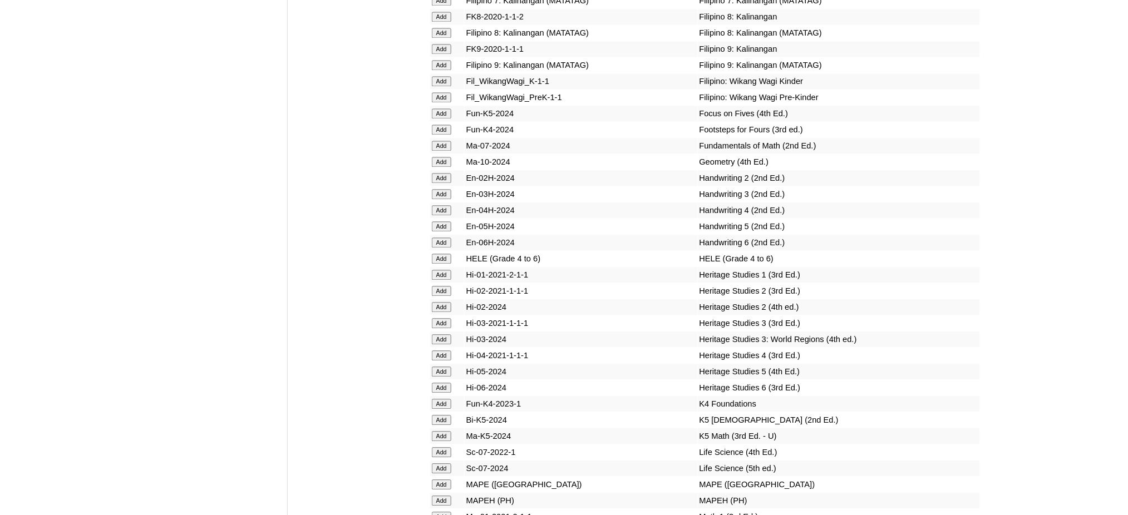
click at [439, 496] on input "Add" at bounding box center [441, 501] width 19 height 10
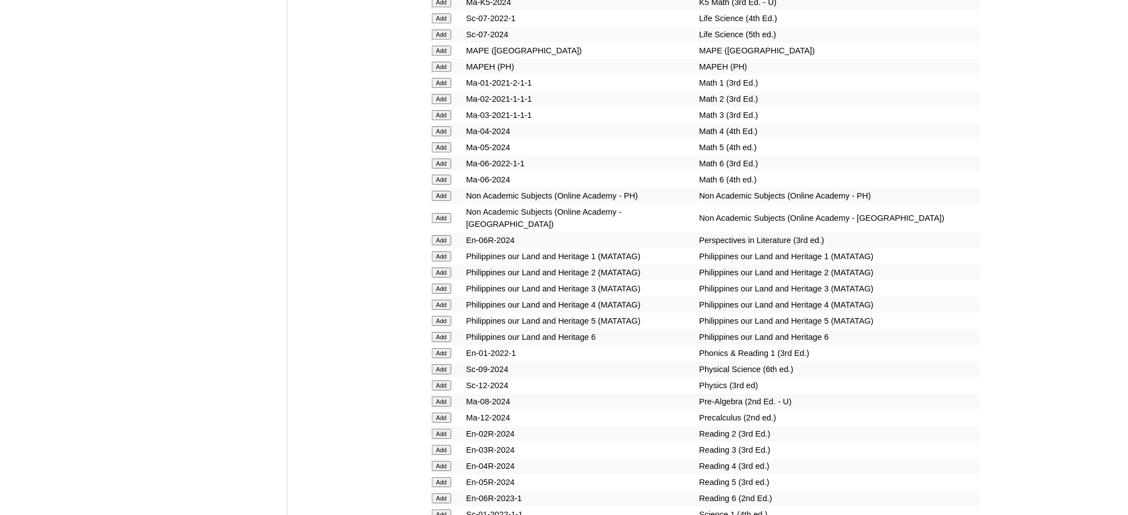
scroll to position [4301, 0]
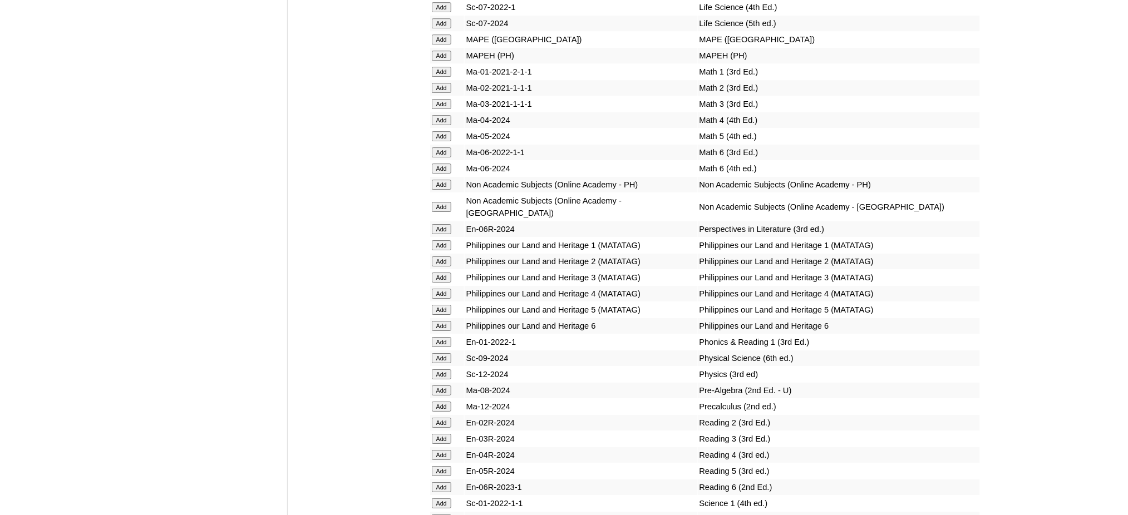
click at [444, 385] on input "Add" at bounding box center [441, 390] width 19 height 10
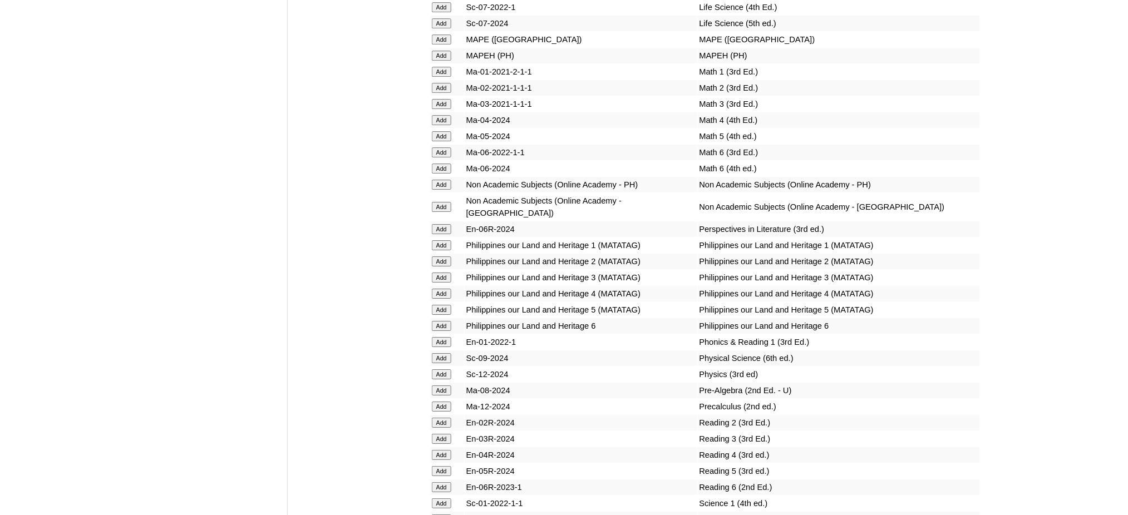
click at [444, 385] on input "Add" at bounding box center [441, 390] width 19 height 10
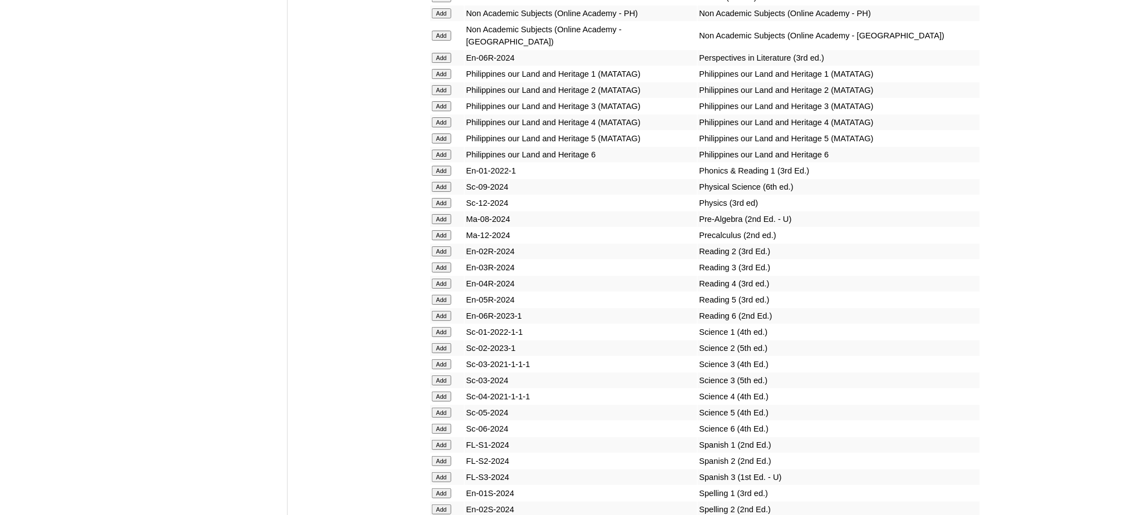
scroll to position [4598, 0]
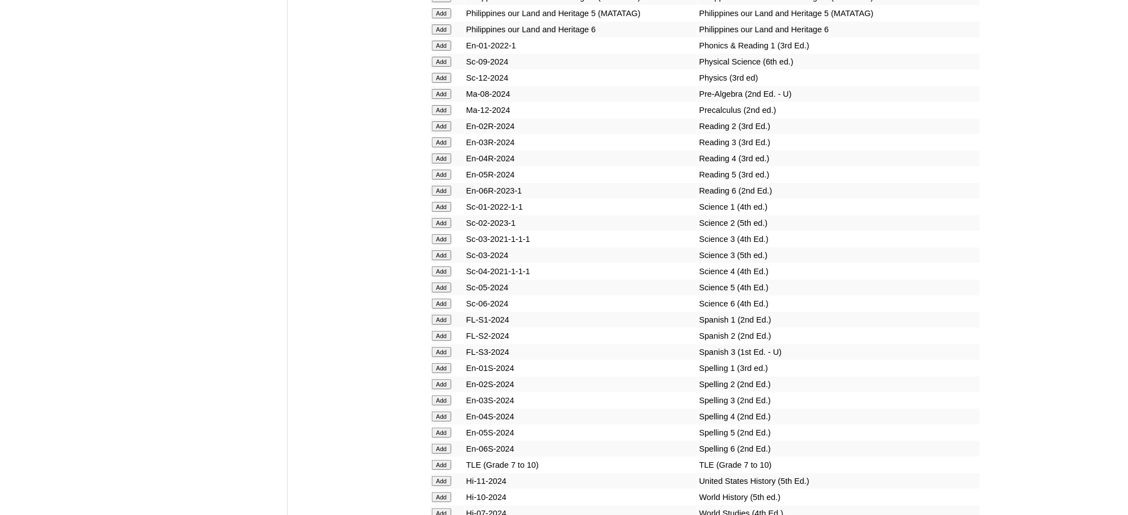
click at [441, 460] on input "Add" at bounding box center [441, 465] width 19 height 10
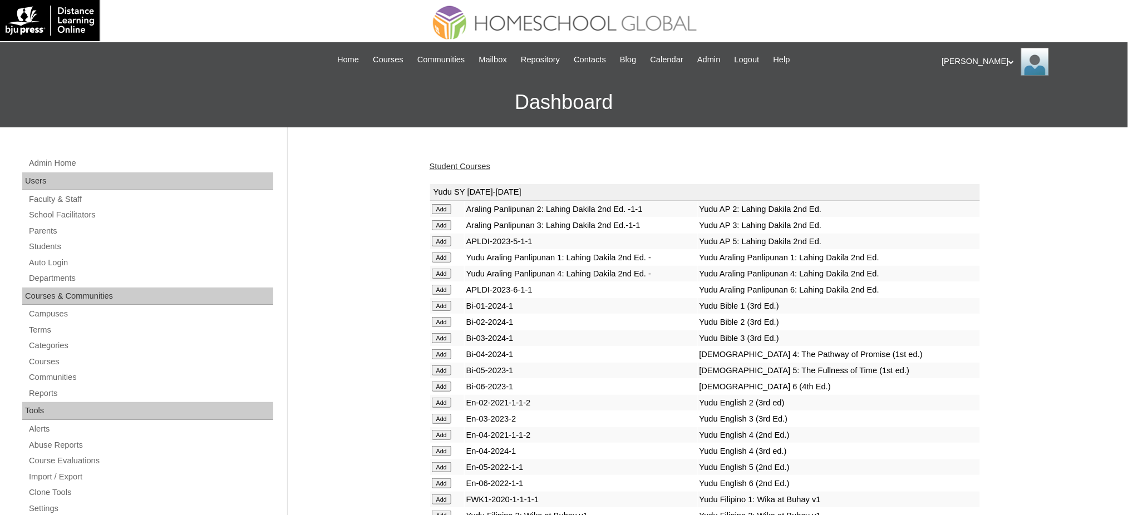
click at [451, 165] on link "Student Courses" at bounding box center [459, 166] width 61 height 9
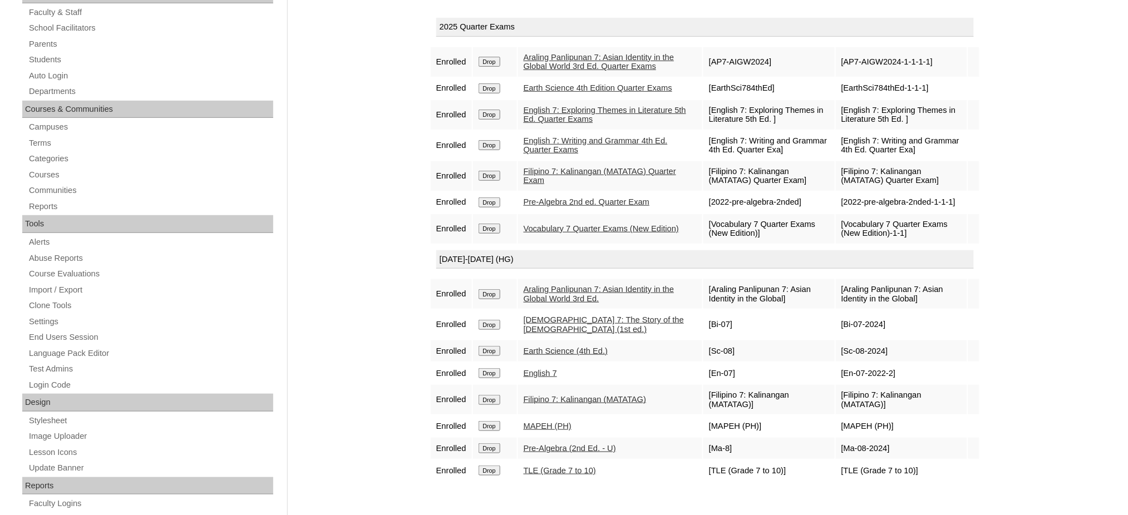
scroll to position [148, 0]
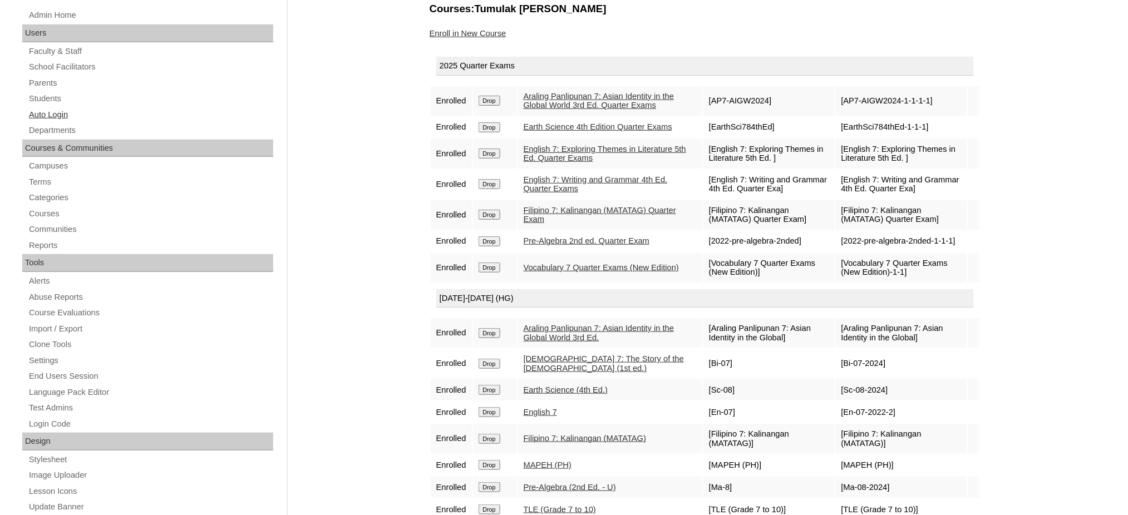
click at [50, 116] on link "Auto Login" at bounding box center [150, 115] width 245 height 14
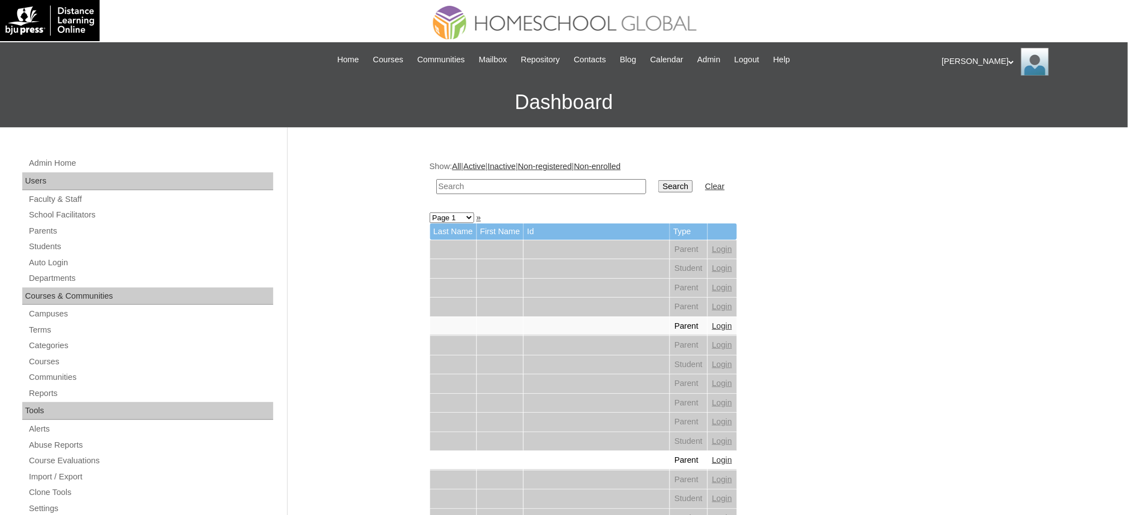
click at [506, 175] on td at bounding box center [541, 187] width 221 height 26
click at [512, 184] on input "text" at bounding box center [541, 186] width 210 height 15
paste input "[PERSON_NAME]"
type input "[PERSON_NAME]"
click at [658, 186] on input "Search" at bounding box center [675, 186] width 34 height 12
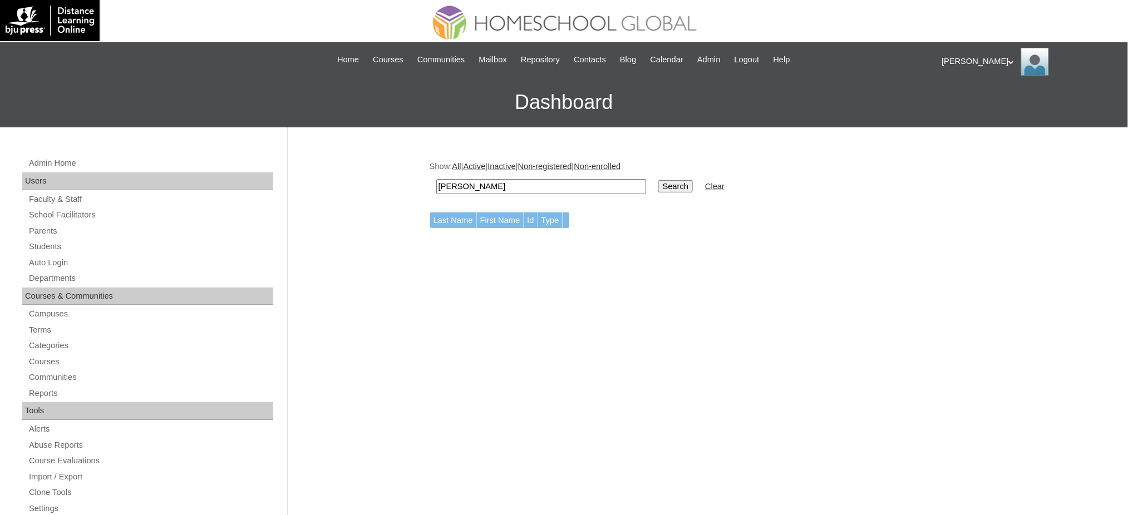
drag, startPoint x: 465, startPoint y: 185, endPoint x: 518, endPoint y: 189, distance: 53.6
click at [518, 189] on input "[PERSON_NAME]" at bounding box center [541, 186] width 210 height 15
type input "Yoseff"
click at [658, 180] on input "Search" at bounding box center [675, 186] width 34 height 12
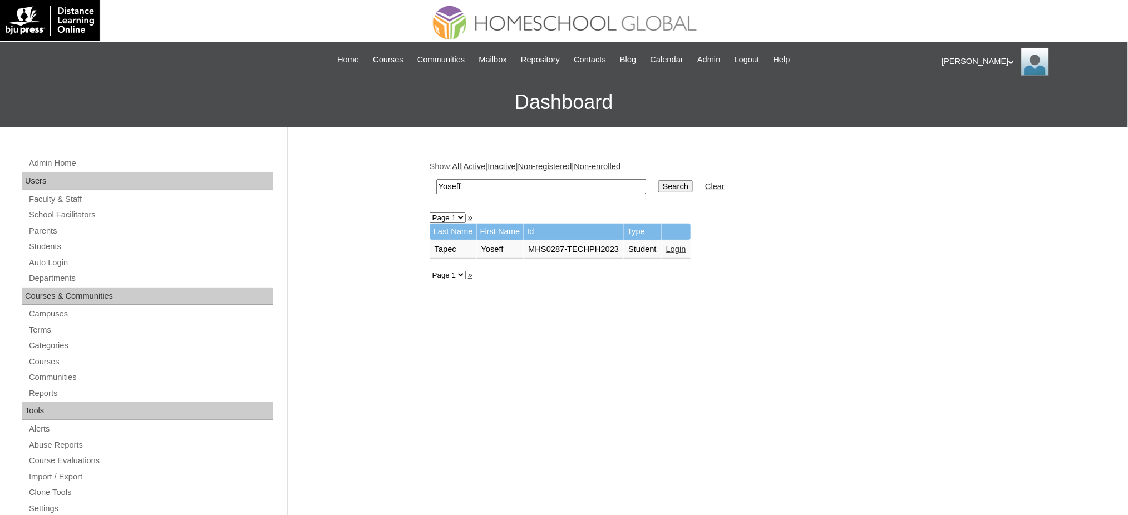
click at [680, 245] on link "Login" at bounding box center [676, 249] width 20 height 9
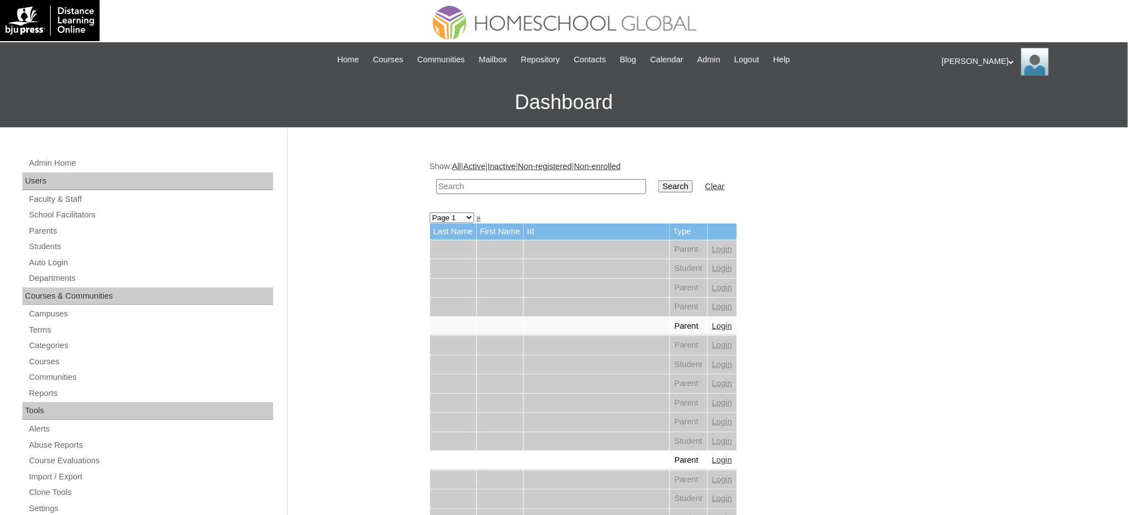
click at [498, 182] on input "text" at bounding box center [541, 186] width 210 height 15
paste input "[PERSON_NAME]"
click at [460, 185] on input "Yoseff Elijah" at bounding box center [541, 186] width 210 height 15
type input "Yosef Elijah"
click at [658, 180] on input "Search" at bounding box center [675, 186] width 34 height 12
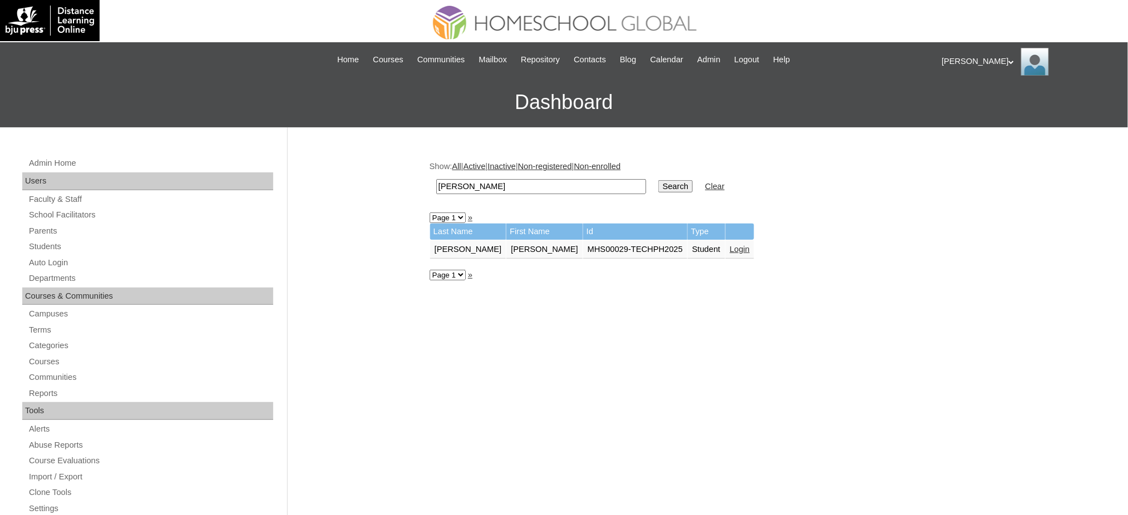
click at [730, 245] on link "Login" at bounding box center [740, 249] width 20 height 9
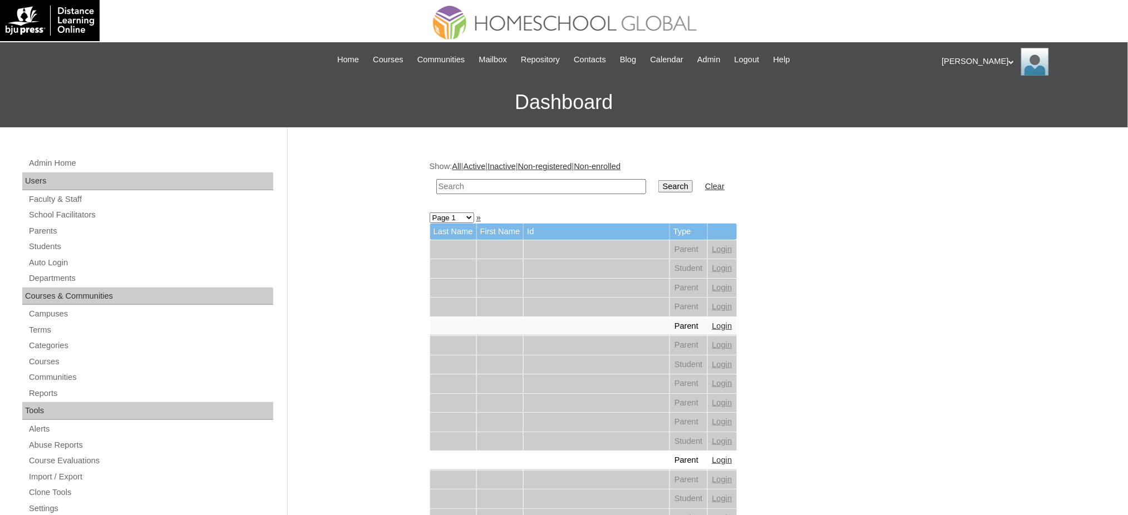
click at [560, 188] on input "text" at bounding box center [541, 186] width 210 height 15
paste input "Yulan"
type input "Yulan"
click at [658, 186] on input "Search" at bounding box center [675, 186] width 34 height 12
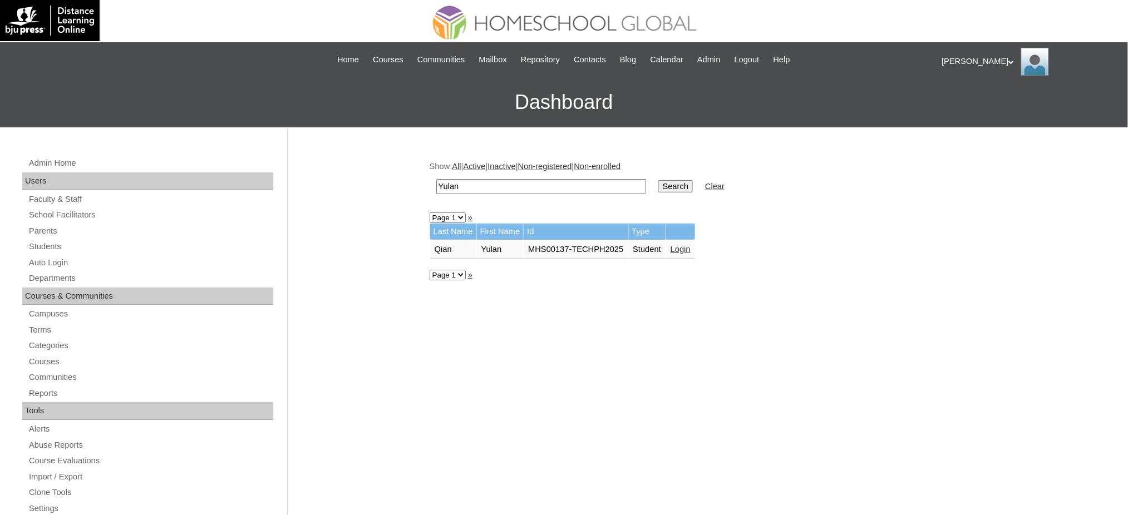
click at [684, 245] on link "Login" at bounding box center [680, 249] width 20 height 9
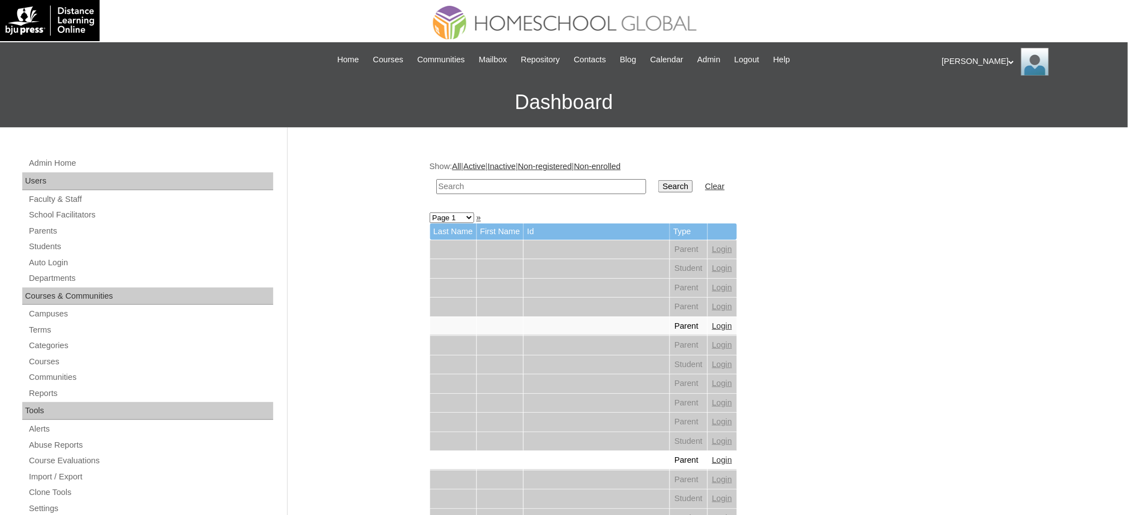
click at [501, 185] on input "text" at bounding box center [541, 186] width 210 height 15
paste input "[PERSON_NAME]"
type input "[PERSON_NAME]"
drag, startPoint x: 641, startPoint y: 182, endPoint x: 535, endPoint y: 73, distance: 152.2
click at [658, 182] on input "Search" at bounding box center [675, 186] width 34 height 12
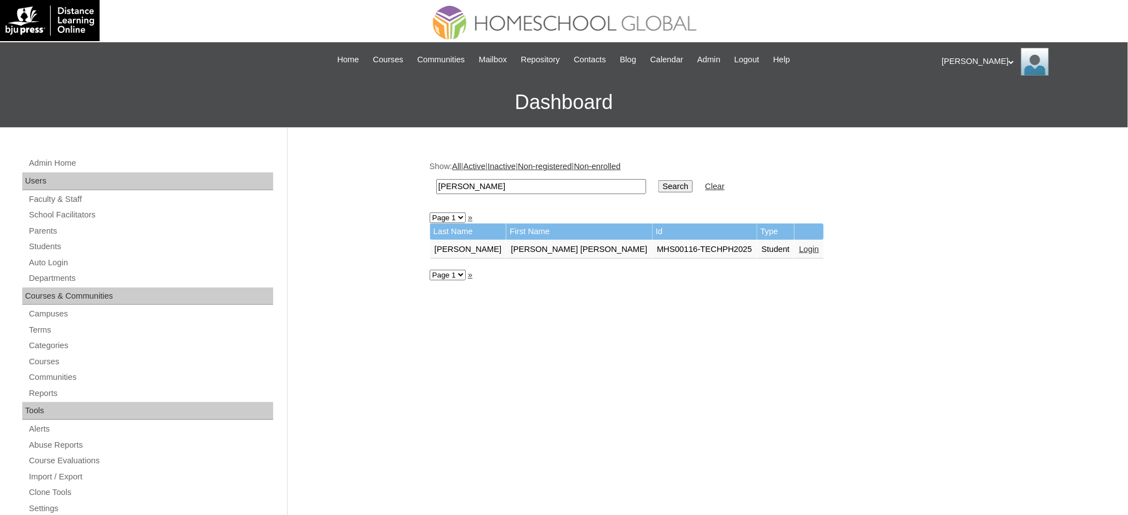
drag, startPoint x: 710, startPoint y: 247, endPoint x: 625, endPoint y: 224, distance: 88.8
click at [799, 246] on link "Login" at bounding box center [809, 249] width 20 height 9
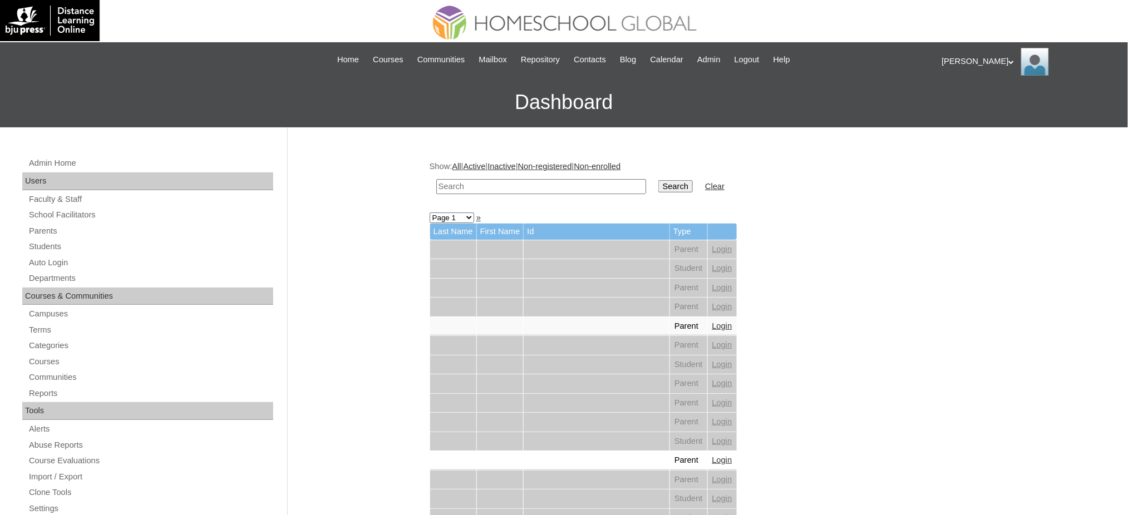
click at [505, 182] on input "text" at bounding box center [541, 186] width 210 height 15
paste input "[PERSON_NAME]"
type input "[PERSON_NAME]"
click at [658, 184] on input "Search" at bounding box center [675, 186] width 34 height 12
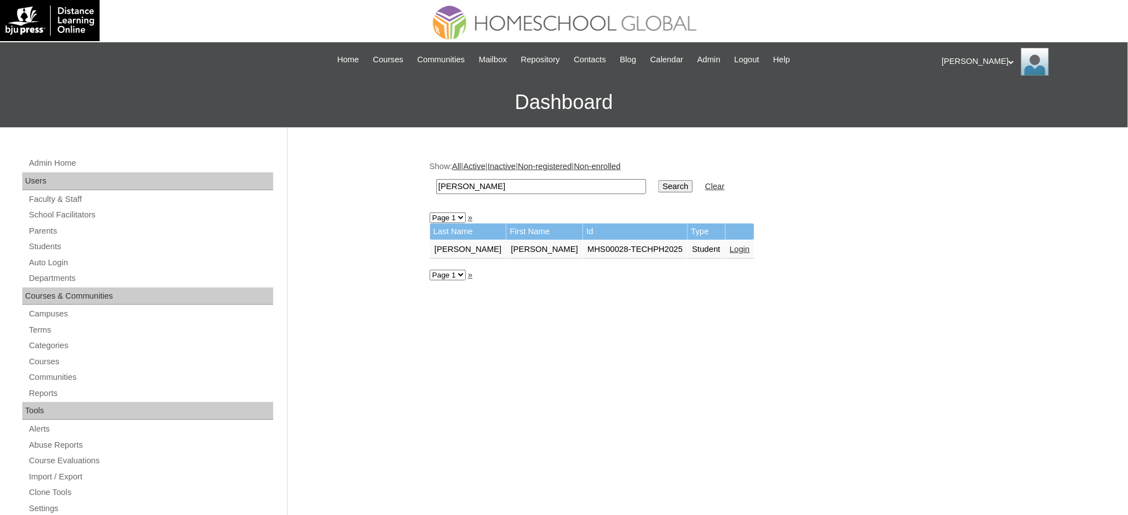
drag, startPoint x: 688, startPoint y: 249, endPoint x: 669, endPoint y: 234, distance: 24.2
click at [730, 248] on link "Login" at bounding box center [740, 249] width 20 height 9
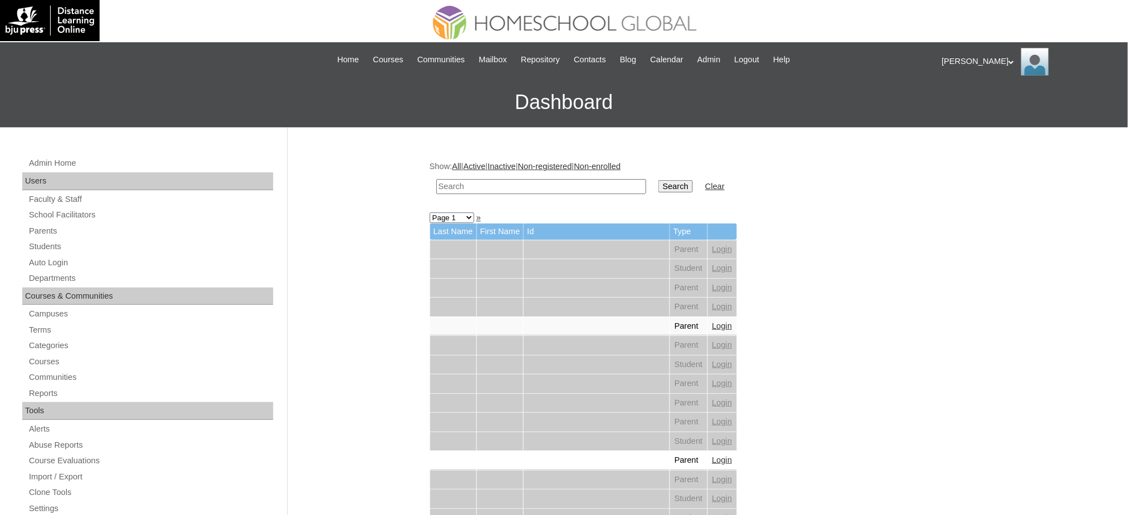
drag, startPoint x: 518, startPoint y: 186, endPoint x: 524, endPoint y: 190, distance: 7.1
click at [518, 186] on input "text" at bounding box center [541, 186] width 210 height 15
paste input "[PERSON_NAME]"
type input "[PERSON_NAME]"
click at [658, 183] on input "Search" at bounding box center [675, 186] width 34 height 12
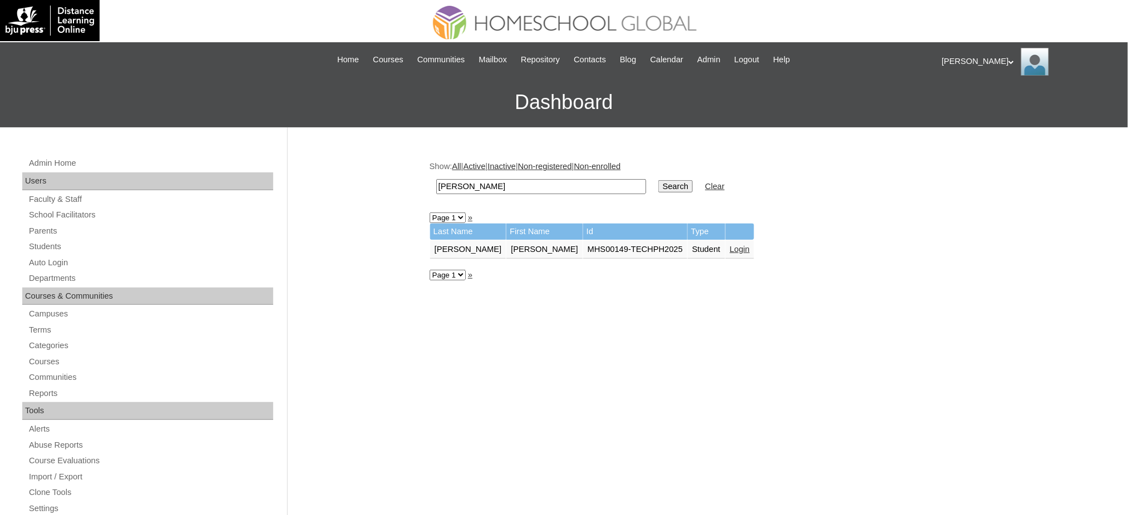
click at [730, 245] on link "Login" at bounding box center [740, 249] width 20 height 9
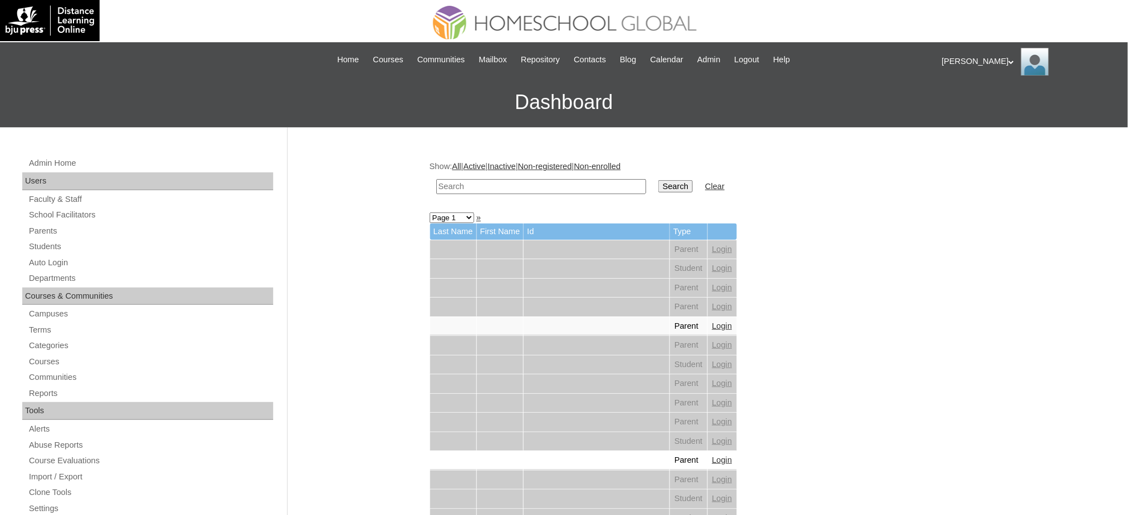
click at [525, 190] on input "text" at bounding box center [541, 186] width 210 height 15
paste input "Rebeccah Eleanor"
type input "Rebeccah Eleanor"
click at [658, 185] on input "Search" at bounding box center [675, 186] width 34 height 12
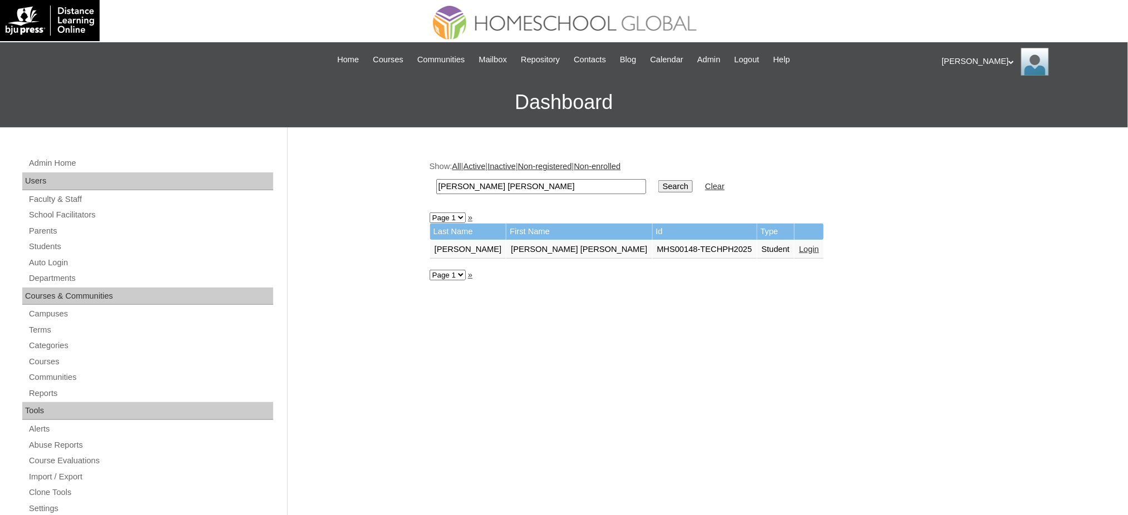
click at [799, 245] on link "Login" at bounding box center [809, 249] width 20 height 9
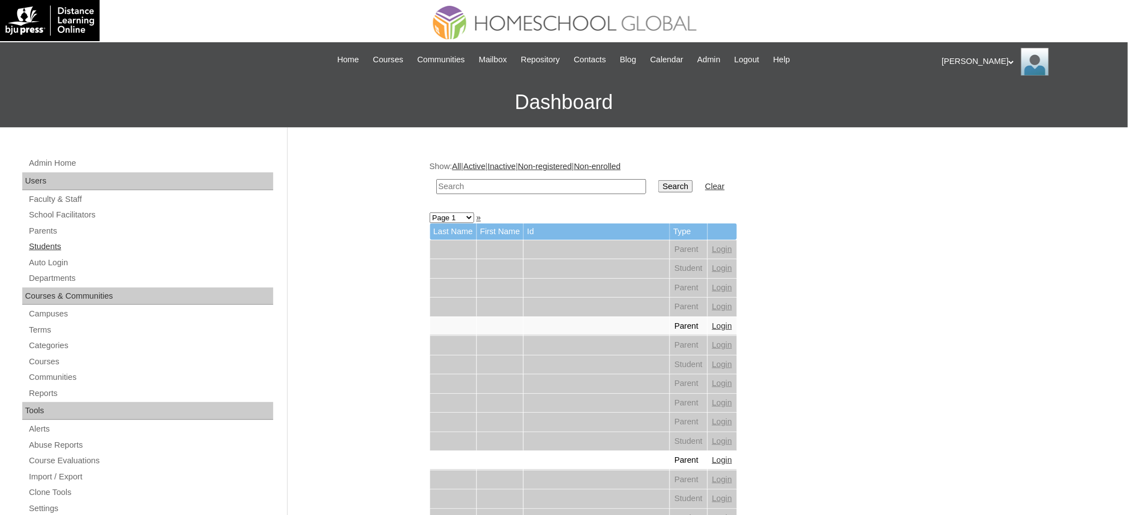
click at [43, 245] on link "Students" at bounding box center [150, 247] width 245 height 14
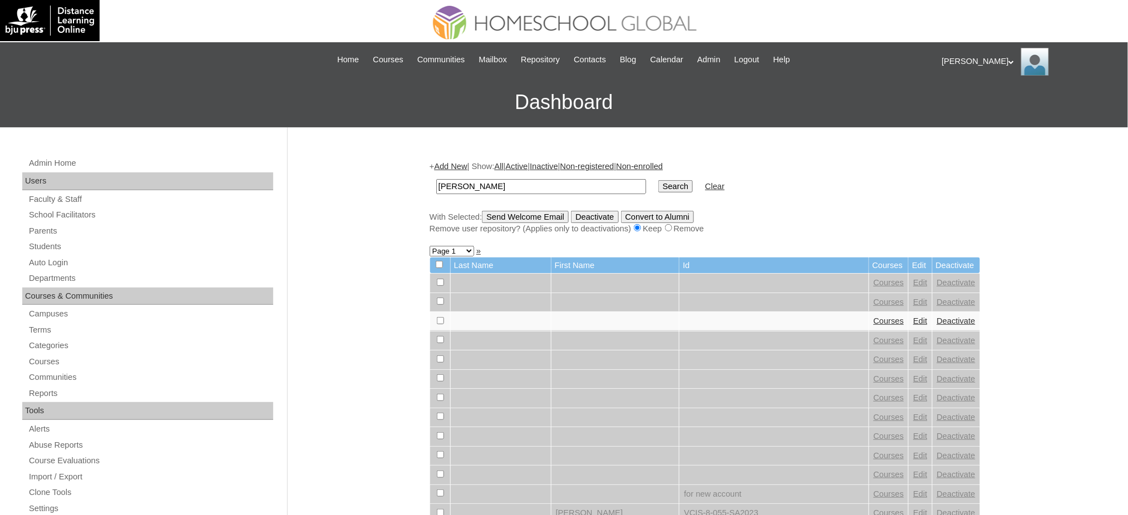
type input "Josiah"
click at [658, 183] on input "Search" at bounding box center [675, 186] width 34 height 12
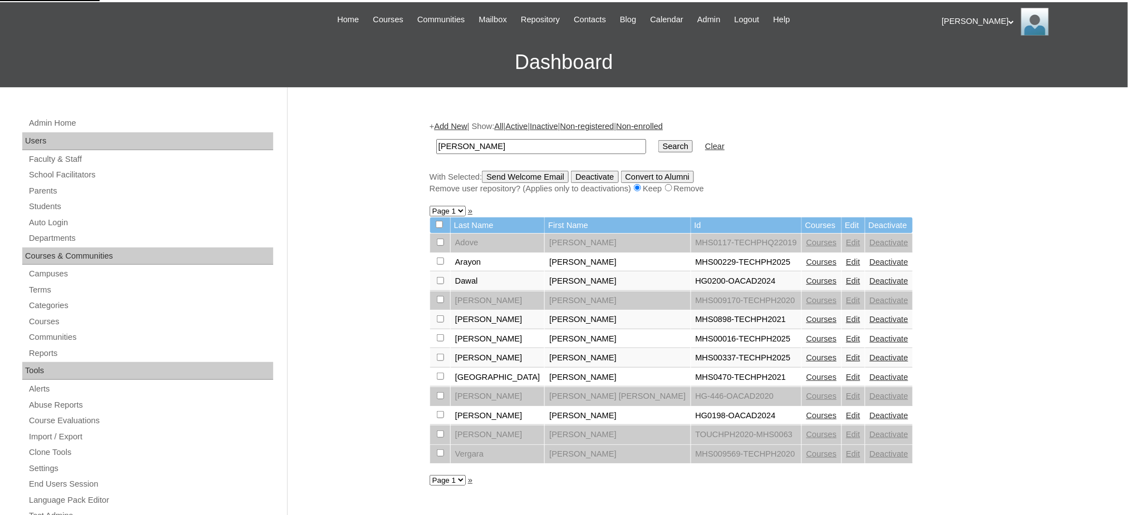
scroll to position [74, 0]
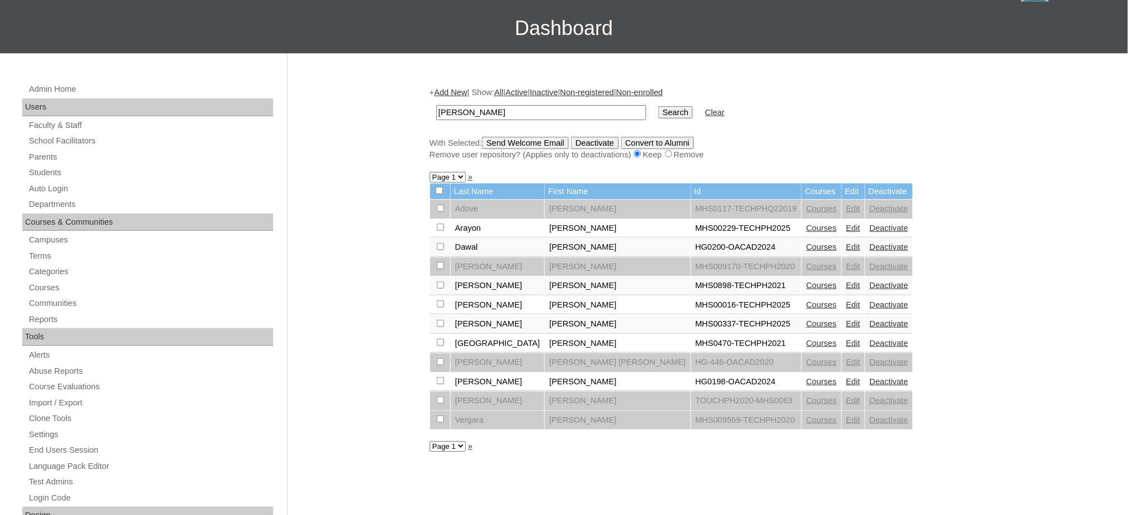
click at [806, 319] on link "Courses" at bounding box center [821, 323] width 31 height 9
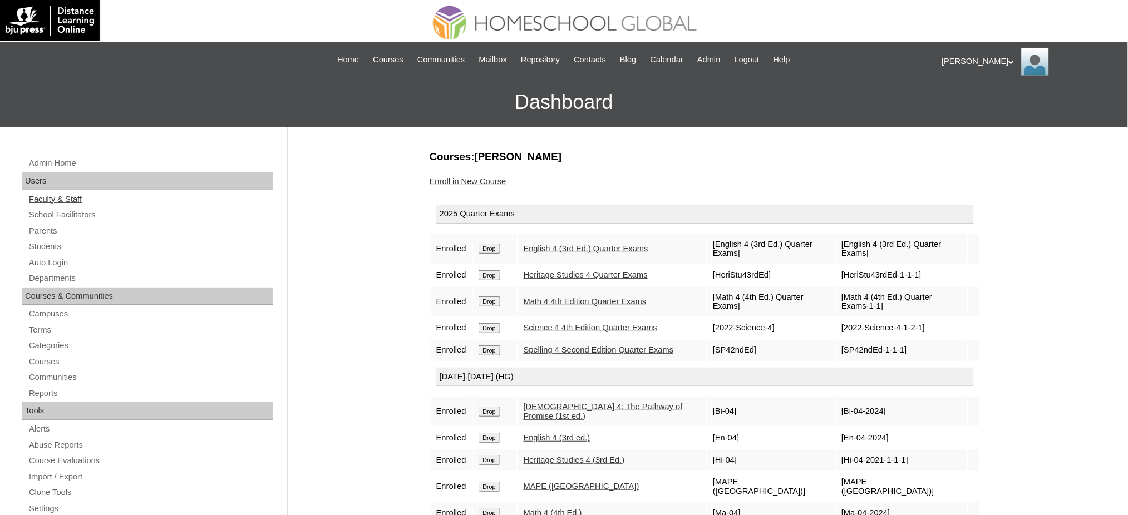
drag, startPoint x: 55, startPoint y: 243, endPoint x: 82, endPoint y: 201, distance: 50.3
click at [55, 243] on link "Students" at bounding box center [150, 247] width 245 height 14
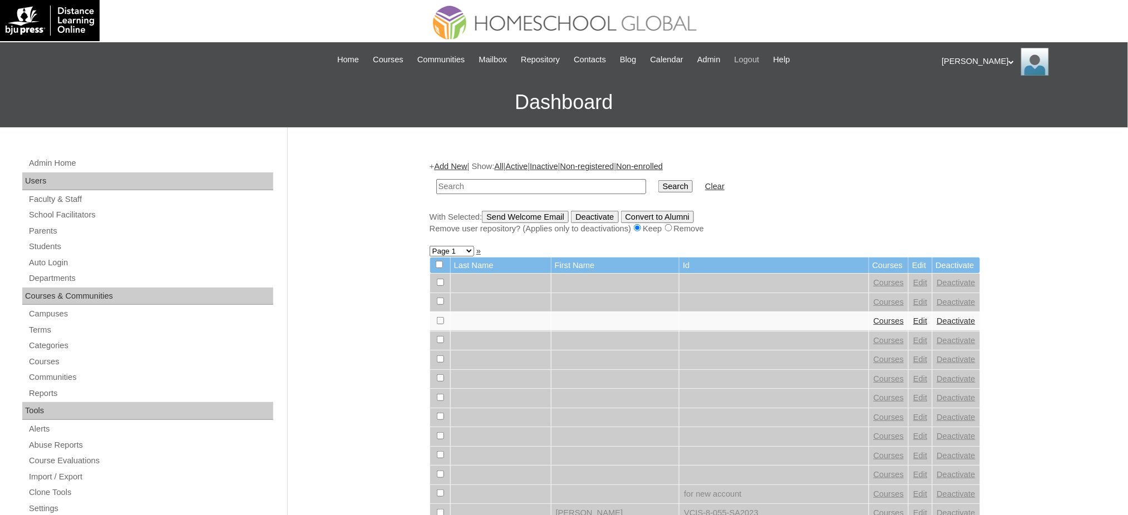
click at [759, 62] on span "Logout" at bounding box center [746, 59] width 25 height 13
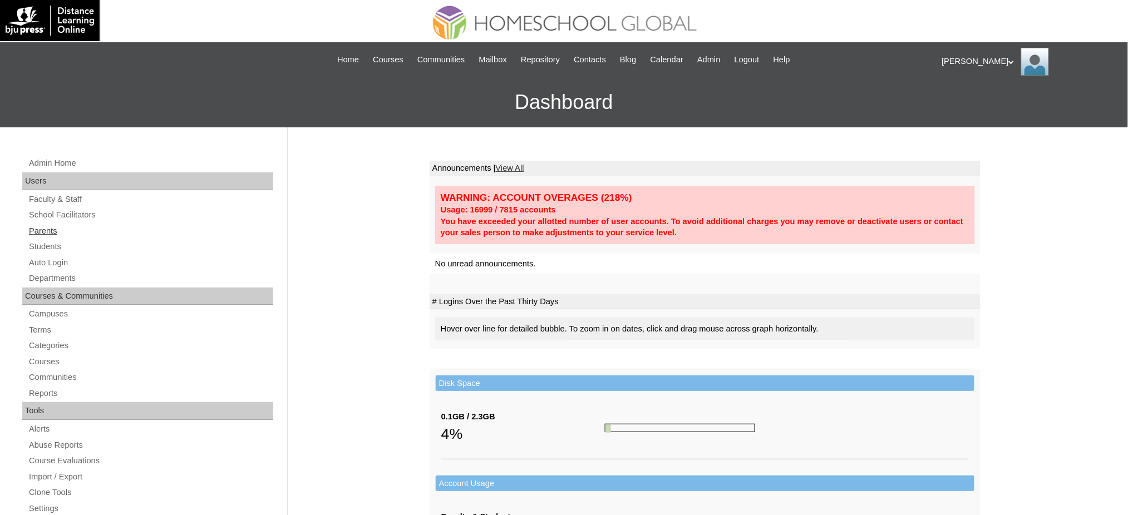
click at [51, 230] on link "Parents" at bounding box center [150, 231] width 245 height 14
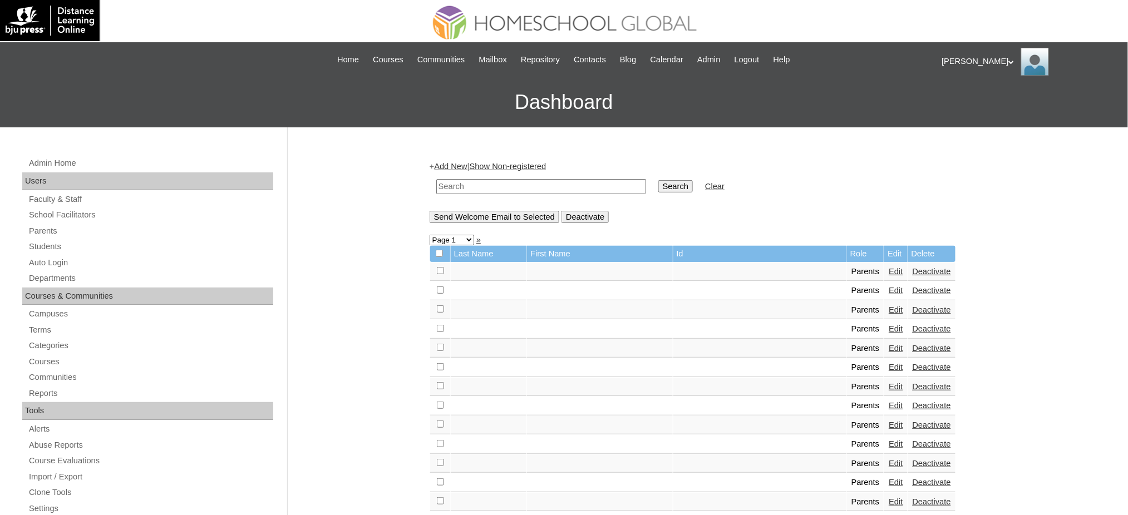
click at [531, 186] on input "text" at bounding box center [541, 186] width 210 height 15
paste input "MHP0227-TECHPH2025"
type input "MHP0227-TECHPH2025"
click at [658, 183] on input "Search" at bounding box center [675, 186] width 34 height 12
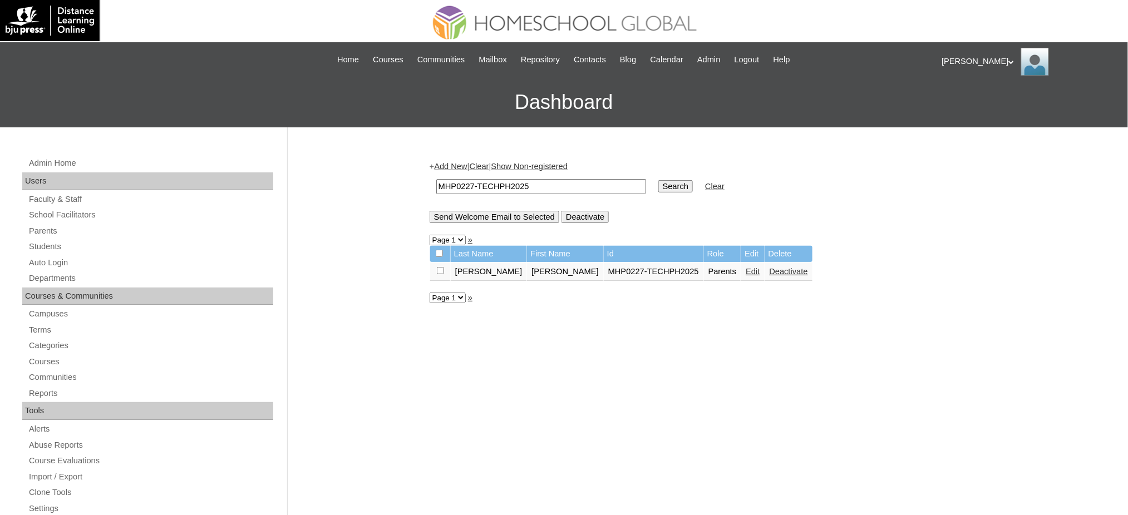
click at [745, 270] on link "Edit" at bounding box center [752, 271] width 14 height 9
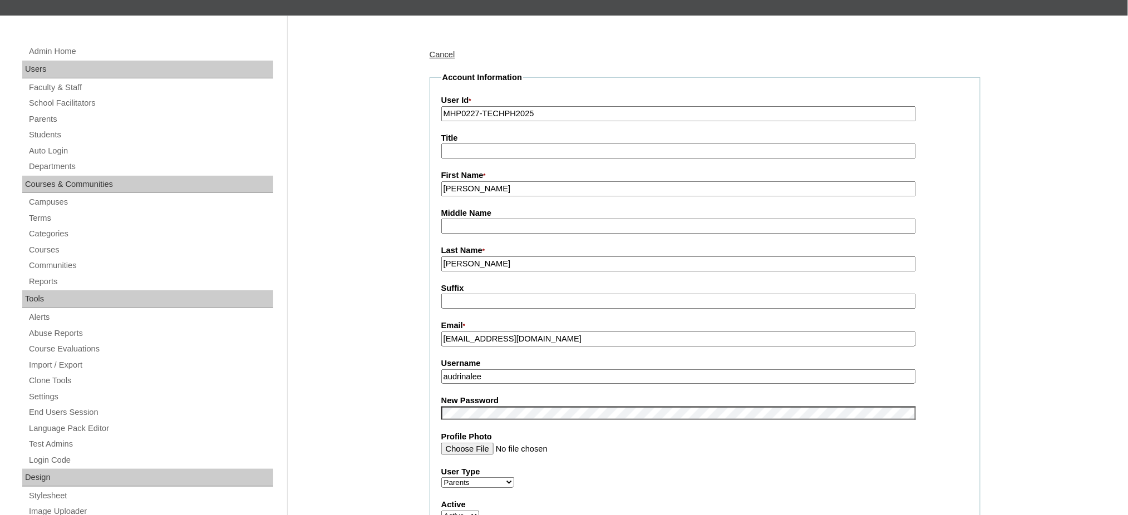
scroll to position [74, 0]
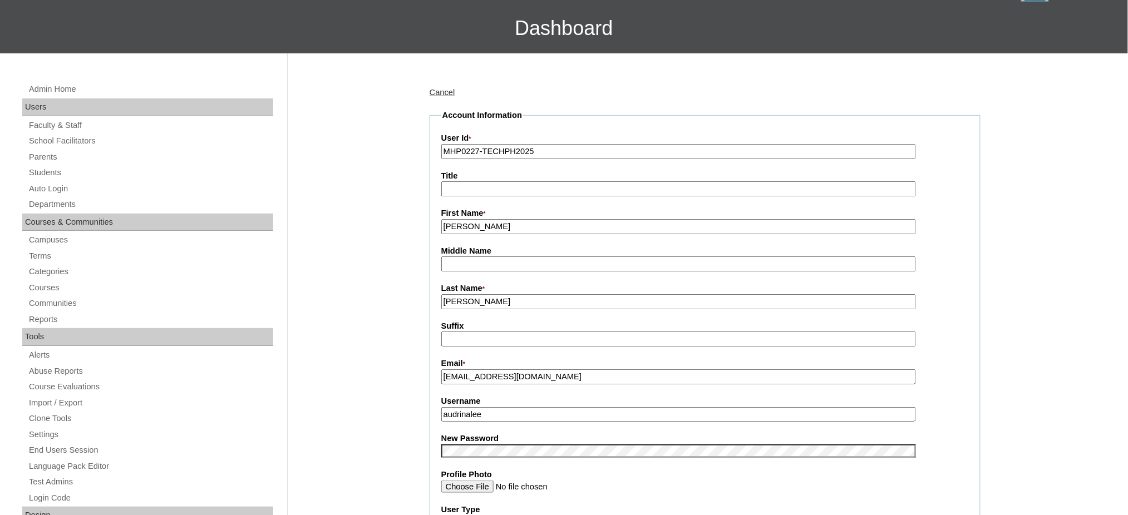
click at [476, 230] on input "[PERSON_NAME]" at bounding box center [678, 226] width 474 height 15
click at [492, 409] on input "audrinalee" at bounding box center [678, 414] width 474 height 15
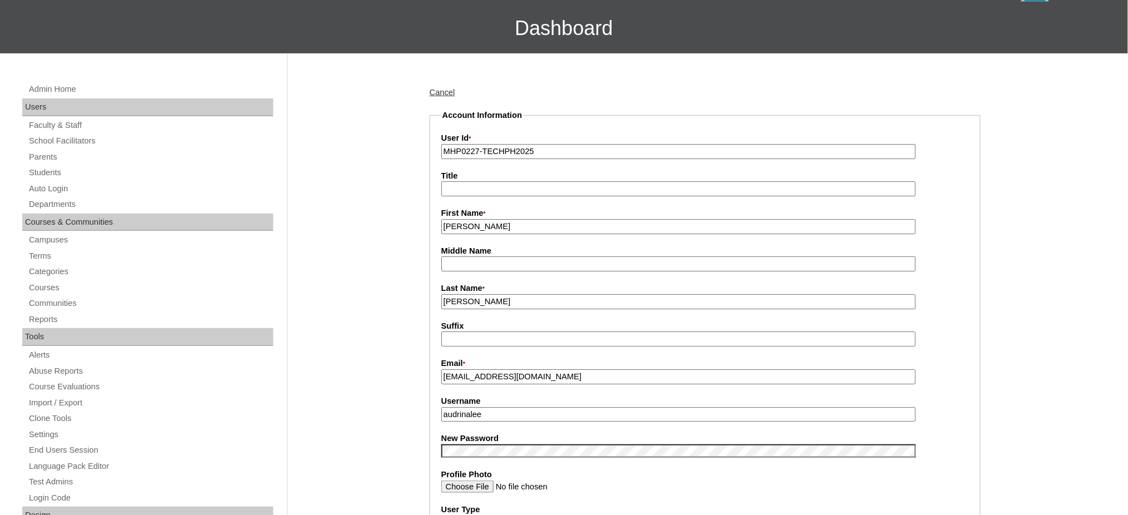
click at [492, 409] on input "audrinalee" at bounding box center [678, 414] width 474 height 15
paste input "leej2025"
type input "leej2025"
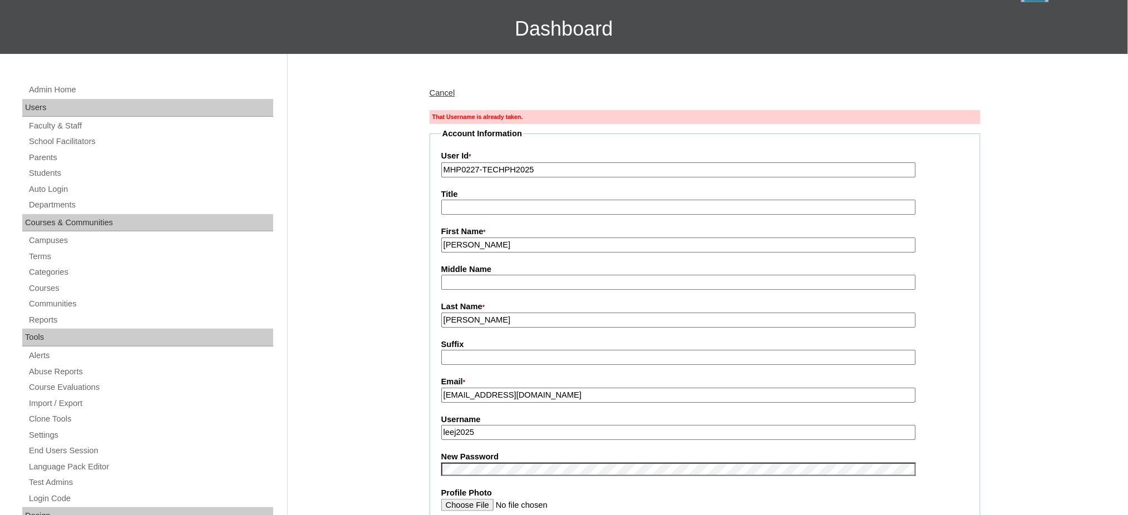
scroll to position [74, 0]
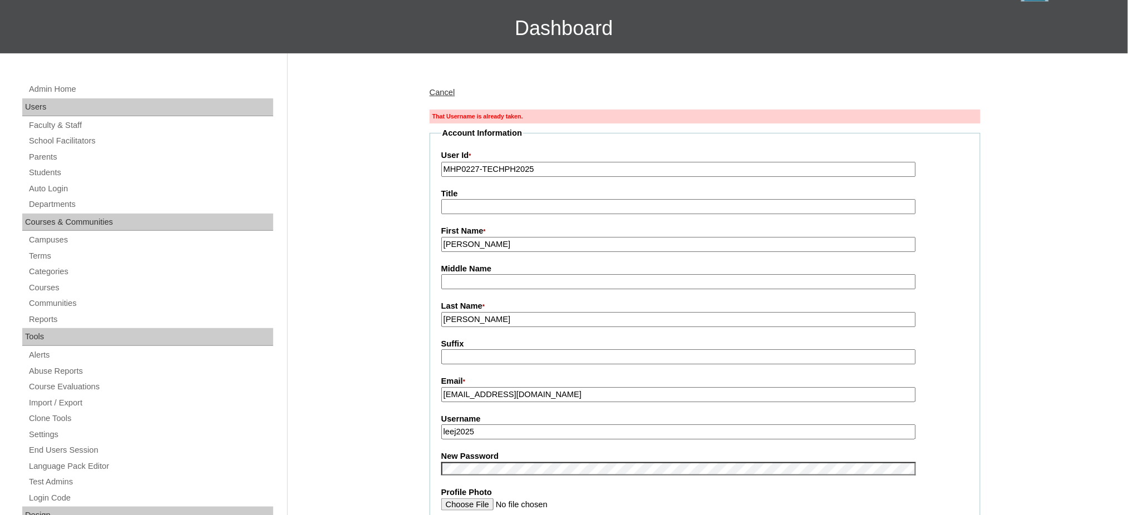
click at [467, 428] on input "leej2025" at bounding box center [678, 431] width 474 height 15
click at [483, 429] on input "leej2025" at bounding box center [678, 431] width 474 height 15
click at [457, 430] on input "leej2025" at bounding box center [678, 431] width 474 height 15
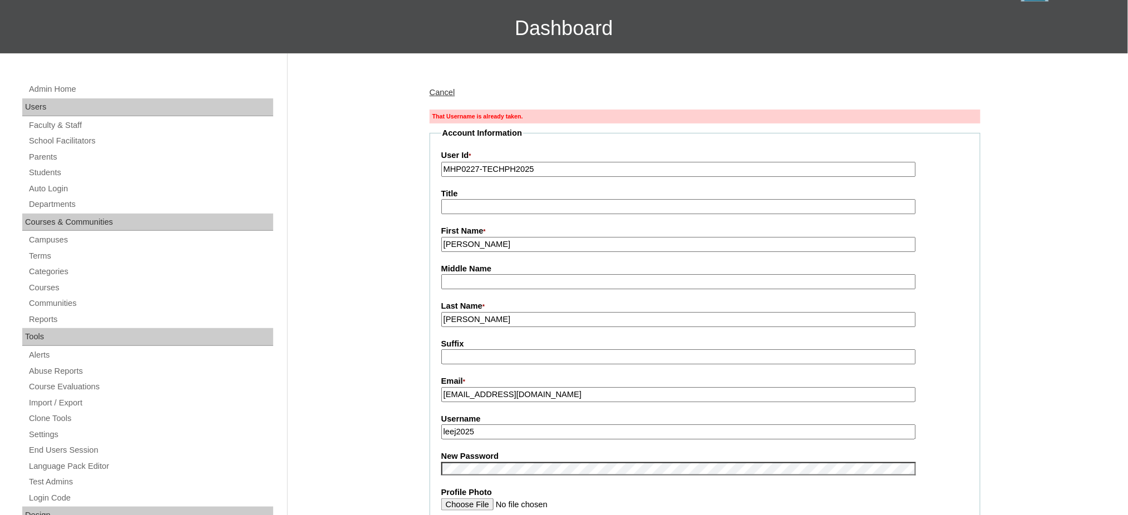
click at [457, 430] on input "leej2025" at bounding box center [678, 431] width 474 height 15
click at [46, 156] on link "Parents" at bounding box center [150, 157] width 245 height 14
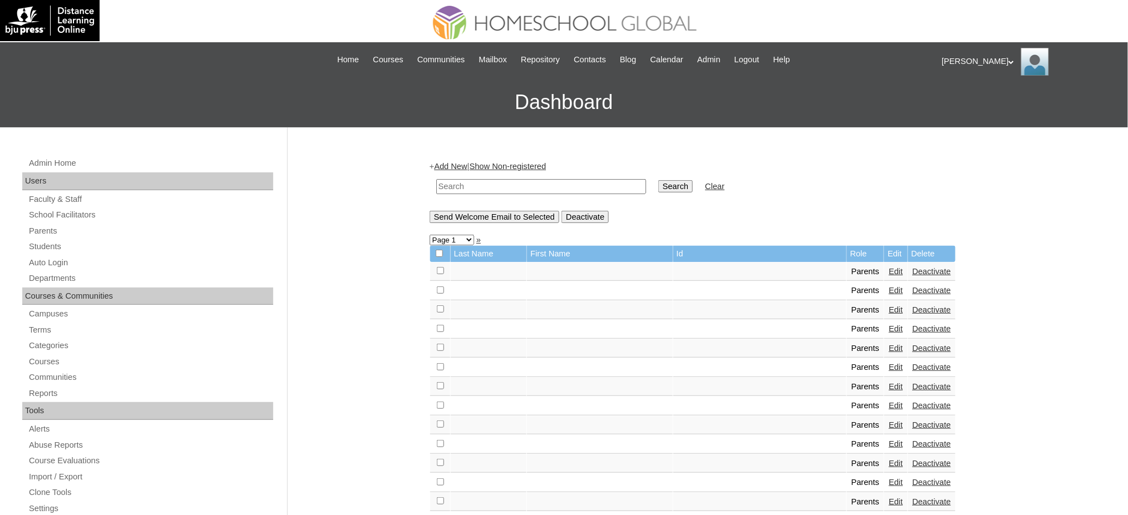
click at [512, 185] on input "text" at bounding box center [541, 186] width 210 height 15
paste input "leej2025"
type input "leej2025"
click at [658, 186] on input "Search" at bounding box center [675, 186] width 34 height 12
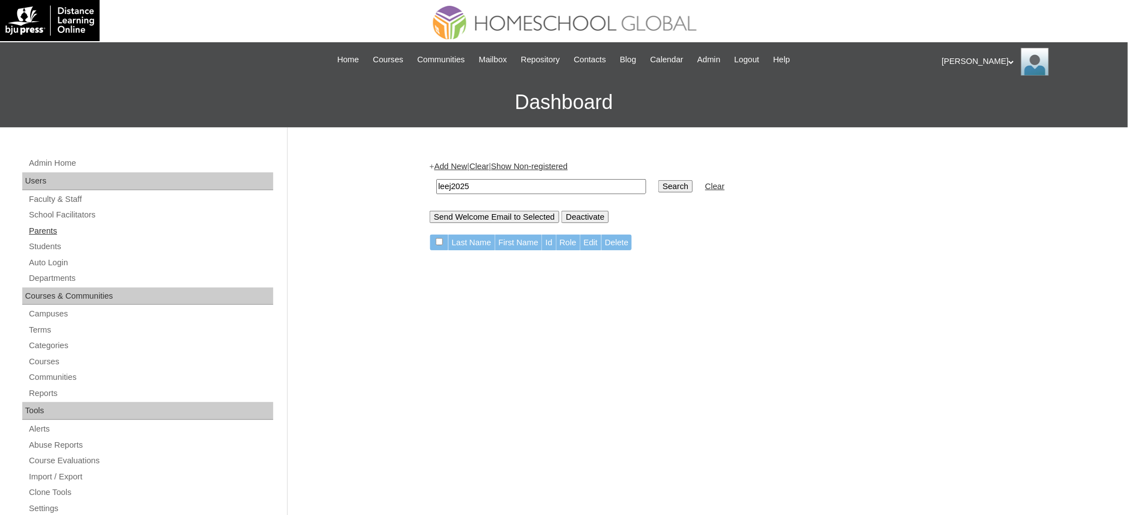
click at [31, 235] on link "Parents" at bounding box center [150, 231] width 245 height 14
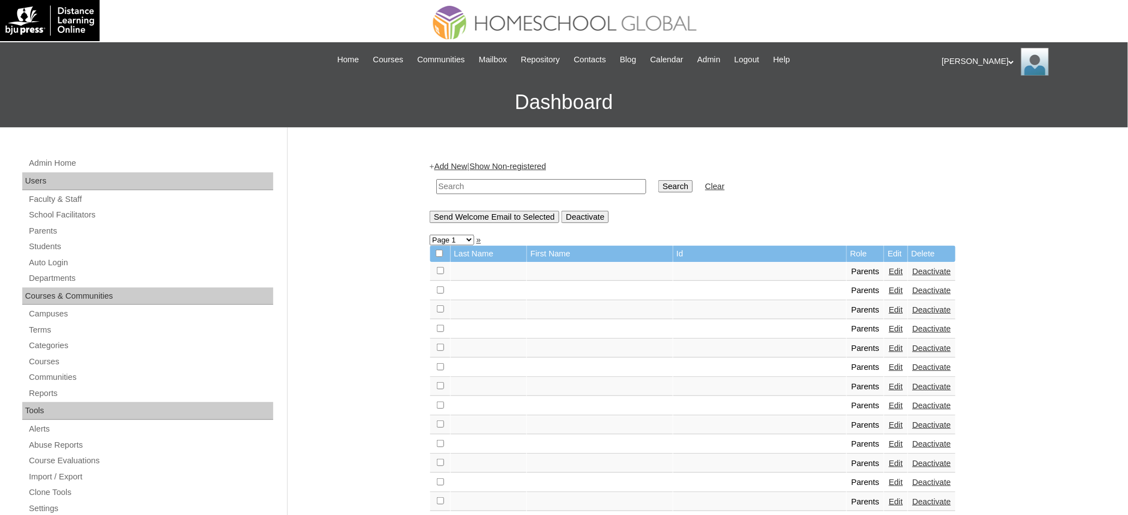
click at [481, 182] on input "text" at bounding box center [541, 186] width 210 height 15
paste input "[PERSON_NAME] _250006930"
type input "[PERSON_NAME] _250006930"
click at [49, 228] on link "Parents" at bounding box center [150, 231] width 245 height 14
click at [497, 181] on input "text" at bounding box center [541, 186] width 210 height 15
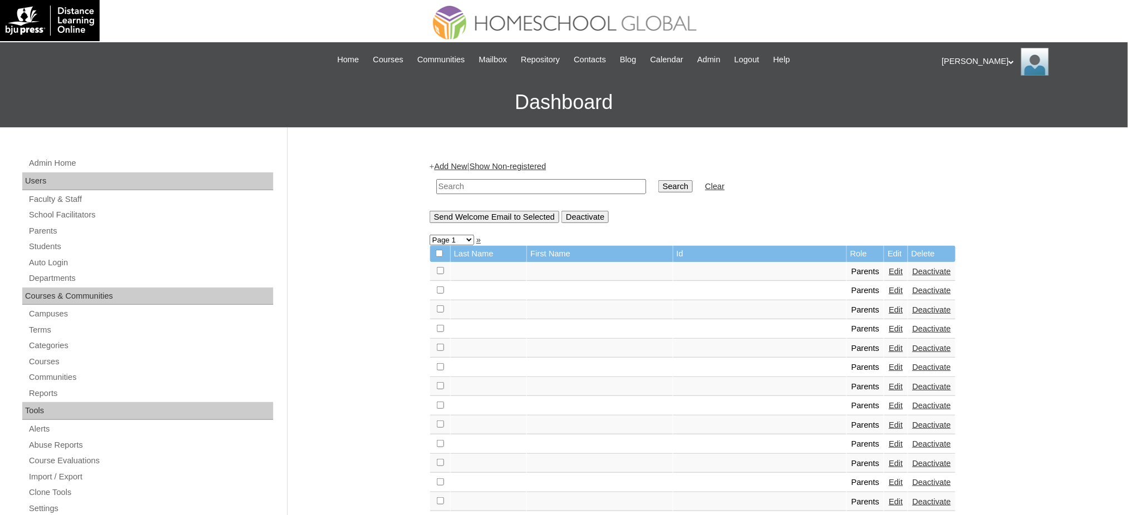
paste input "MHP0227-TECHPH2025"
type input "MHP0227-TECHPH2025"
click at [658, 187] on input "Search" at bounding box center [675, 186] width 34 height 12
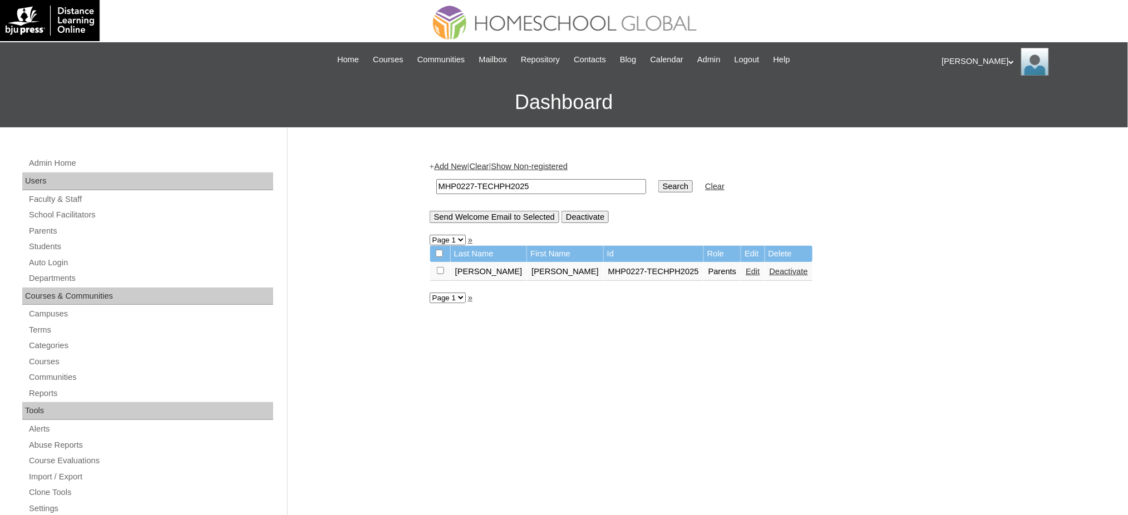
click at [745, 269] on link "Edit" at bounding box center [752, 271] width 14 height 9
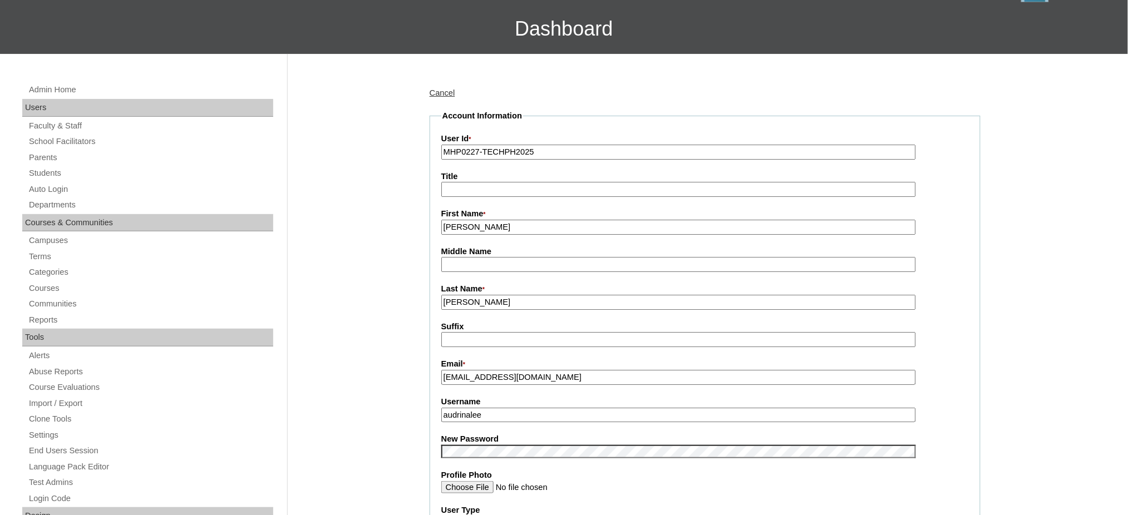
scroll to position [74, 0]
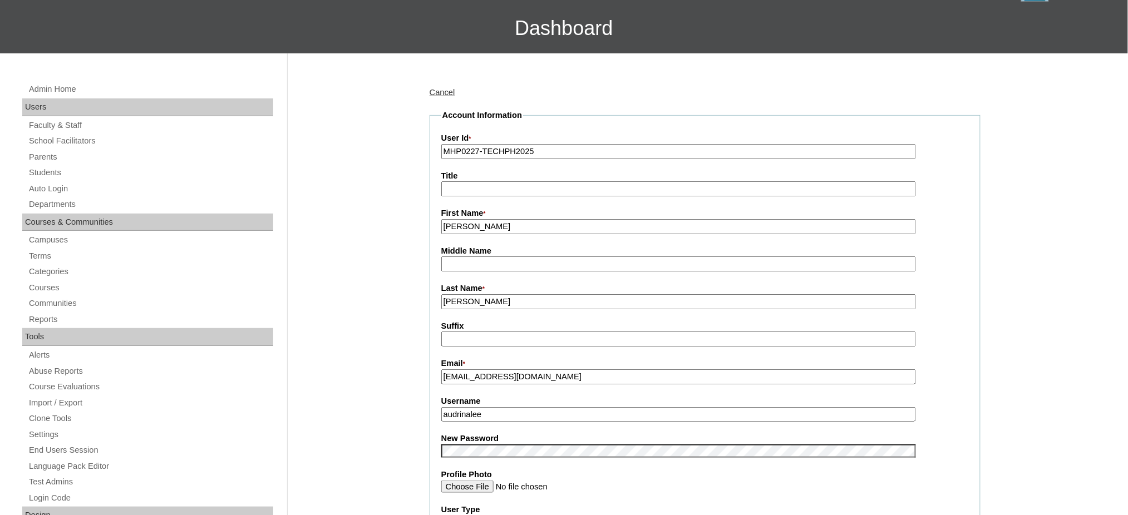
click at [498, 412] on input "audrinalee" at bounding box center [678, 414] width 474 height 15
paste input "leej2025"
click at [457, 412] on input "leej2025" at bounding box center [678, 414] width 474 height 15
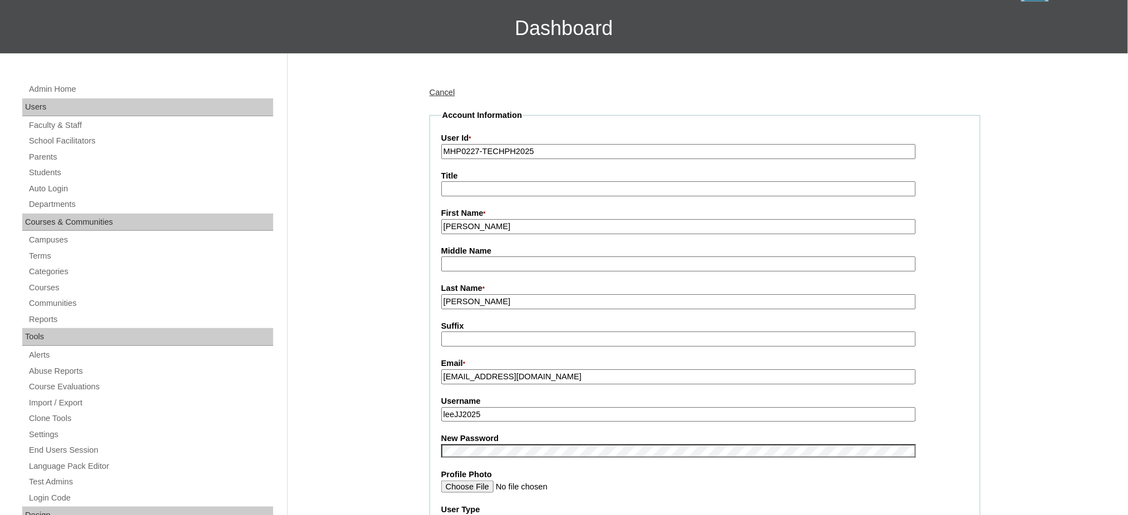
click at [467, 413] on input "leeJJ2025" at bounding box center [678, 414] width 474 height 15
type input "leeJJ2025"
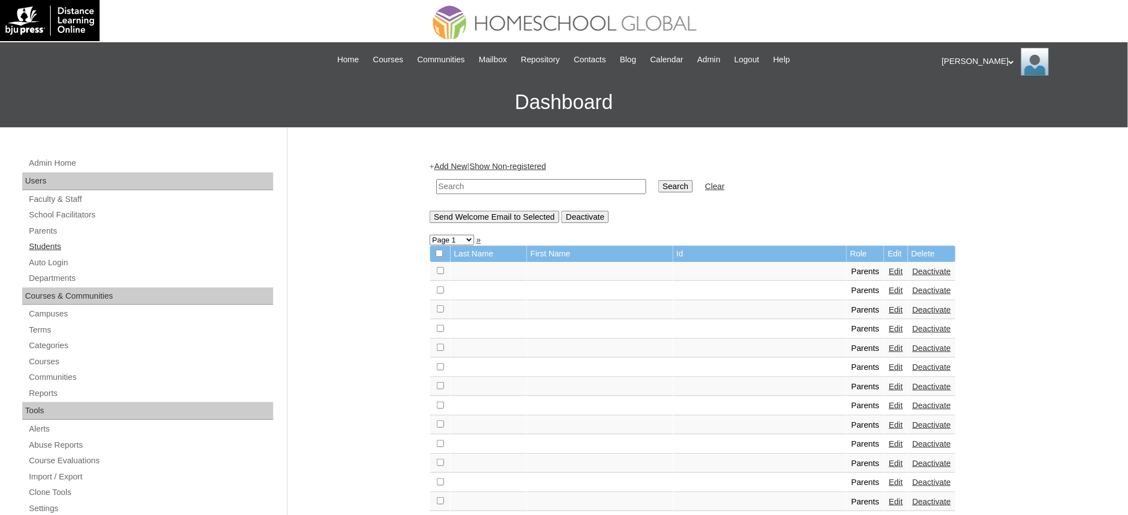
drag, startPoint x: 55, startPoint y: 246, endPoint x: 73, endPoint y: 246, distance: 18.4
click at [55, 246] on link "Students" at bounding box center [150, 247] width 245 height 14
